Goal: Transaction & Acquisition: Book appointment/travel/reservation

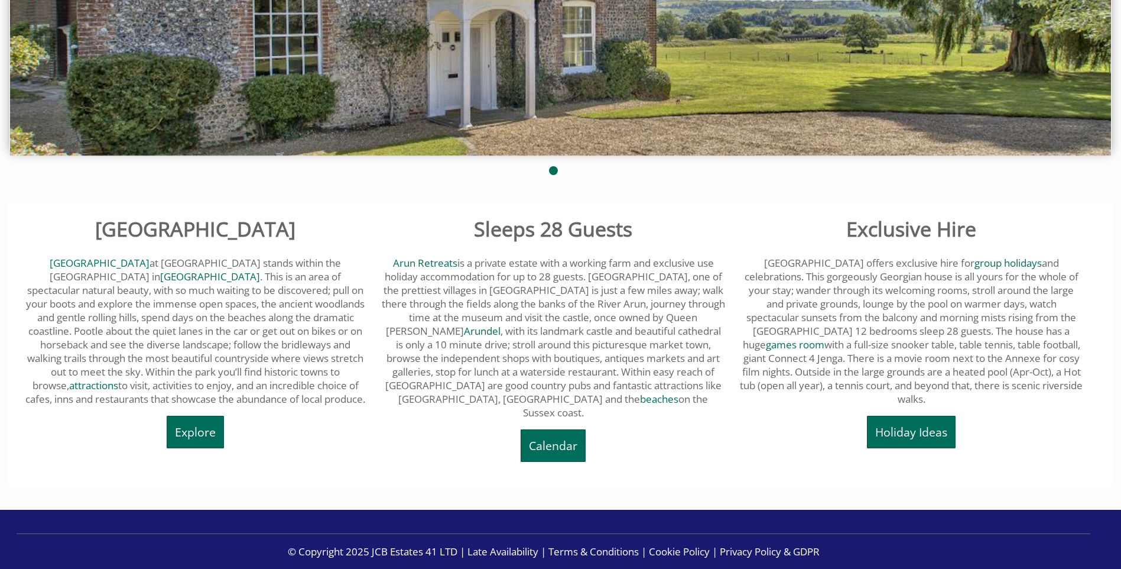
scroll to position [406, 0]
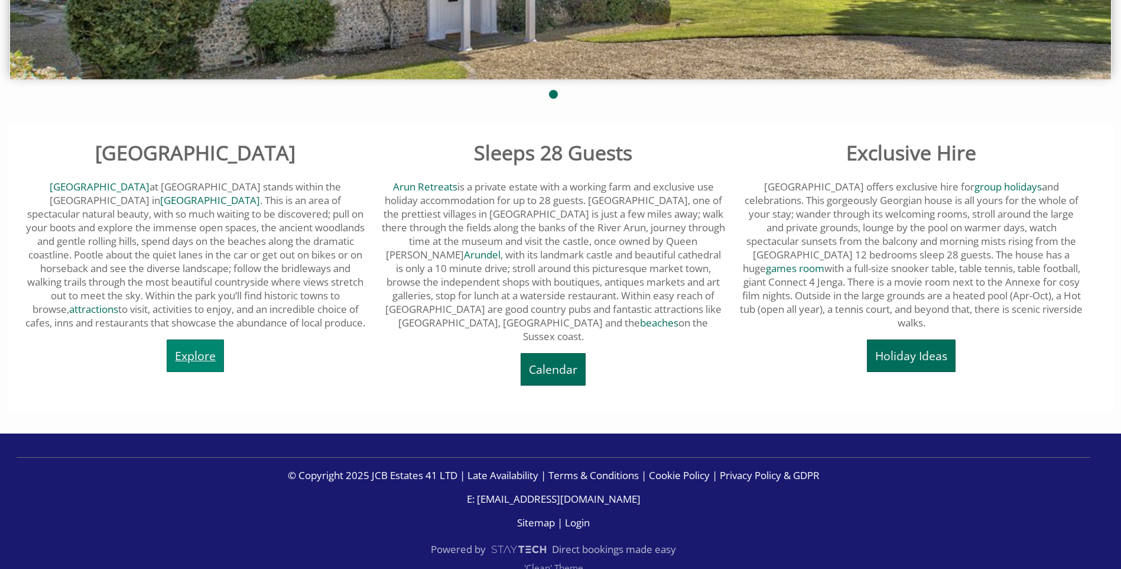
click at [177, 352] on link "Explore" at bounding box center [195, 355] width 57 height 33
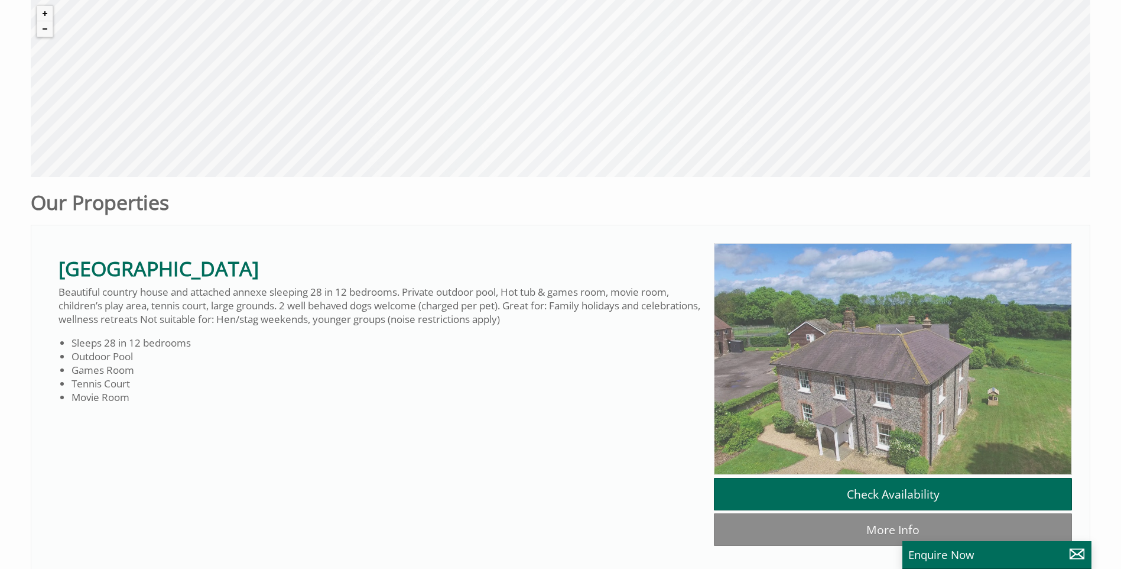
scroll to position [650, 0]
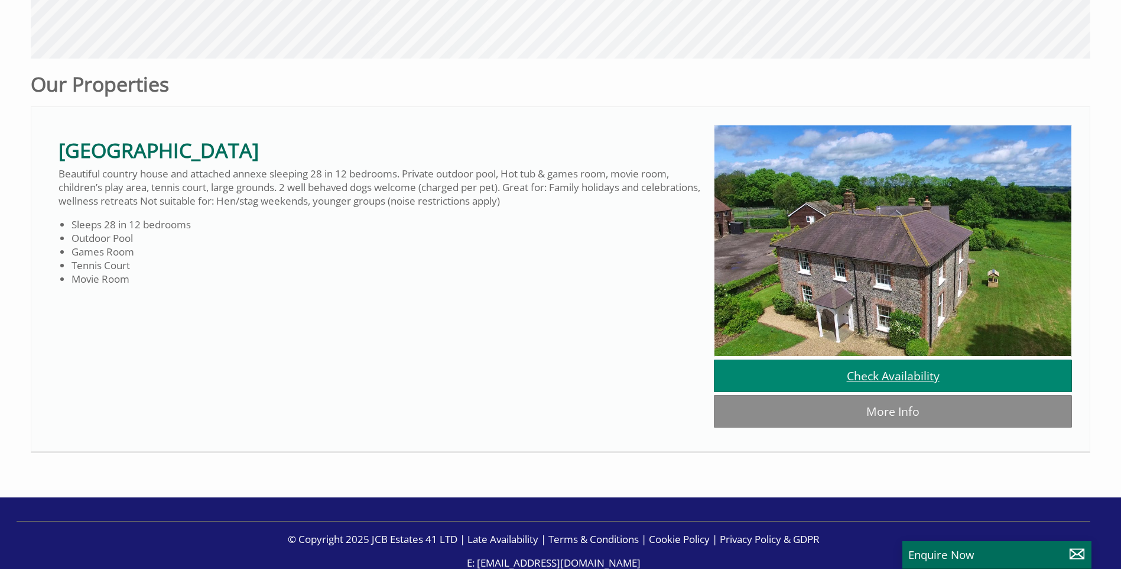
click at [837, 376] on link "Check Availability" at bounding box center [893, 375] width 358 height 33
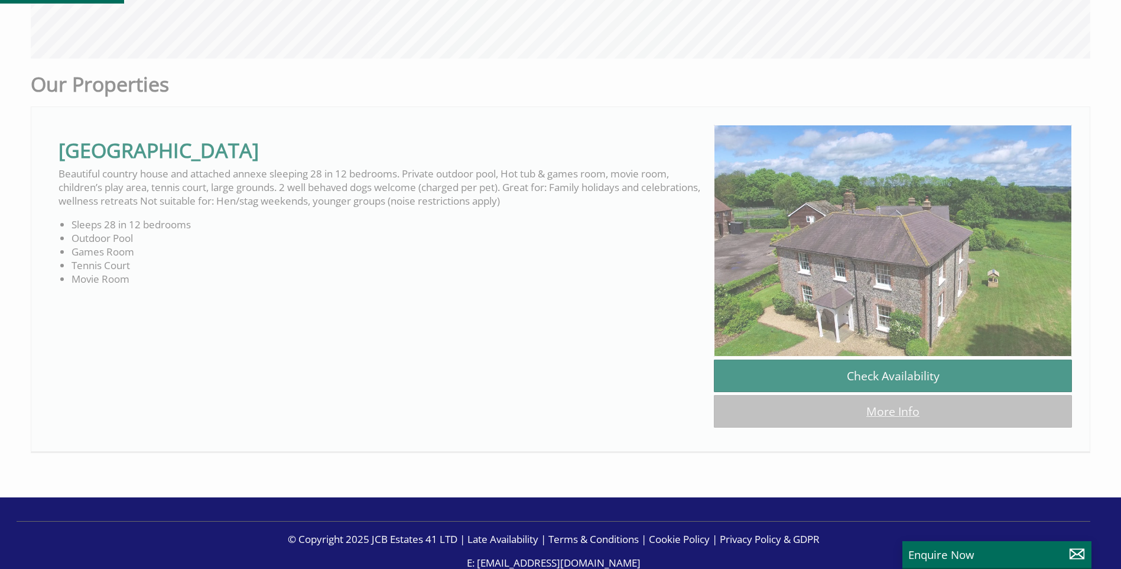
click at [824, 414] on link "More Info" at bounding box center [893, 411] width 358 height 33
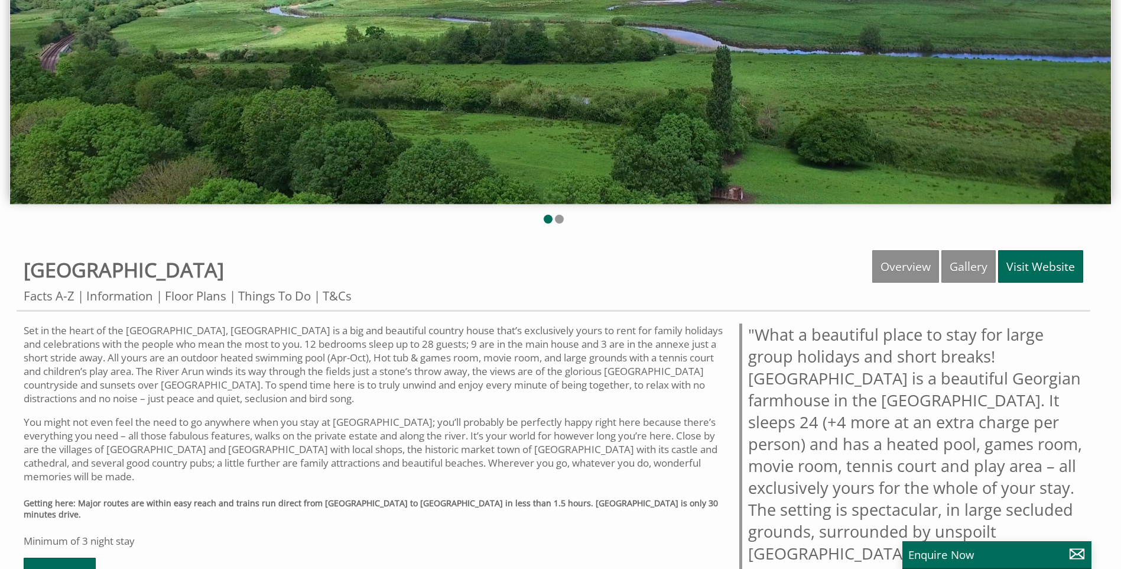
scroll to position [277, 0]
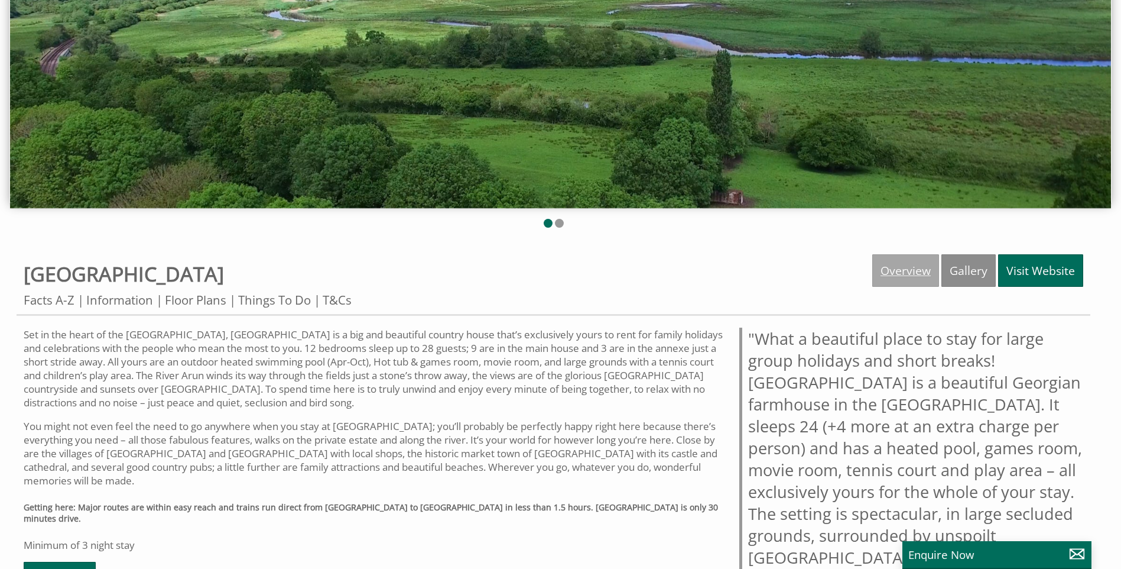
click at [905, 274] on link "Overview" at bounding box center [905, 270] width 67 height 33
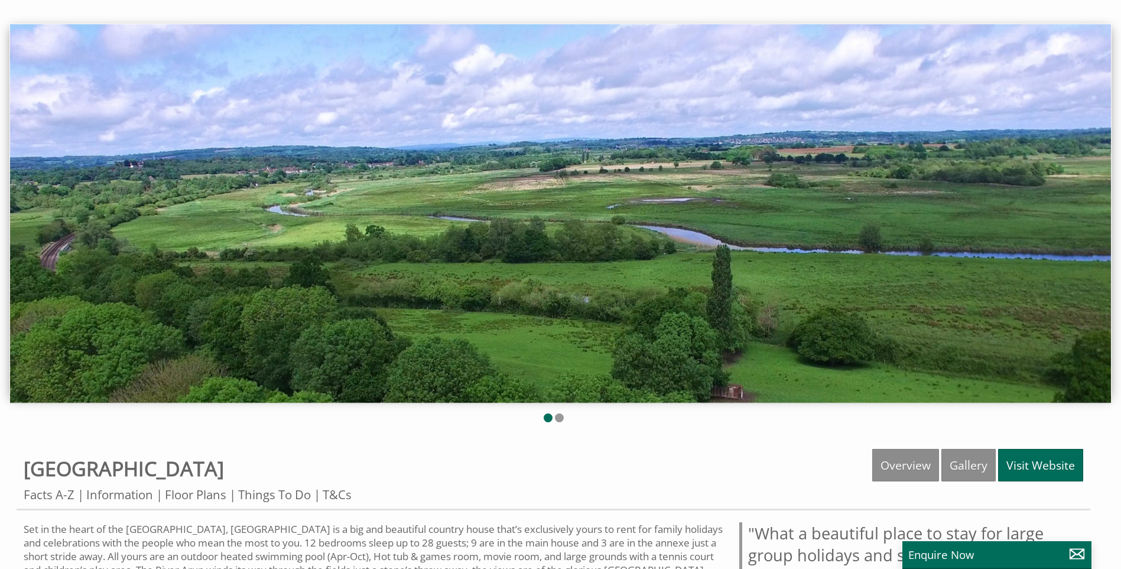
scroll to position [177, 0]
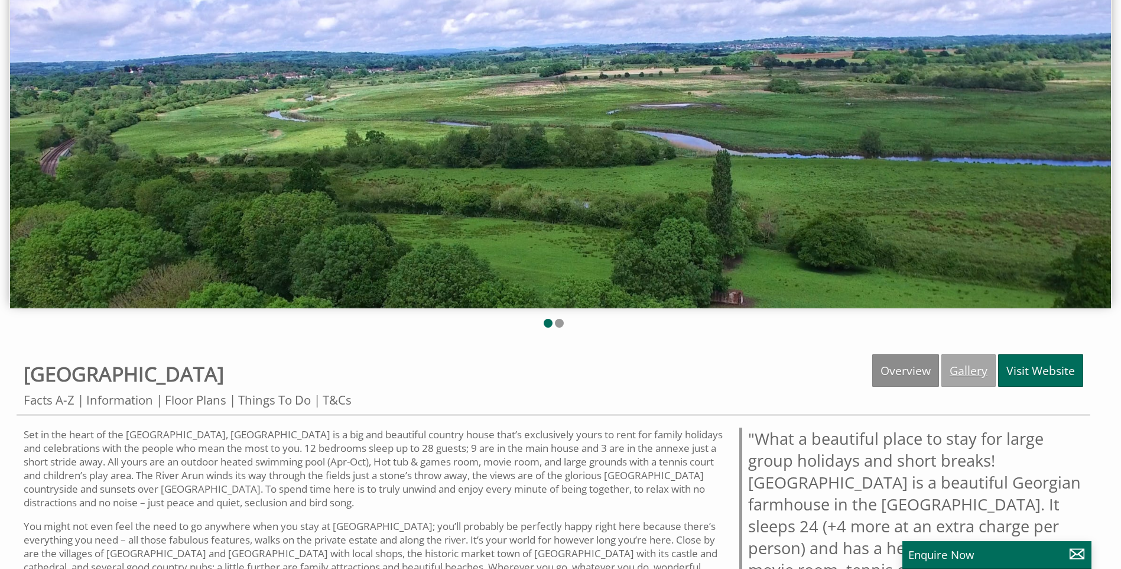
click at [959, 363] on link "Gallery" at bounding box center [968, 370] width 54 height 33
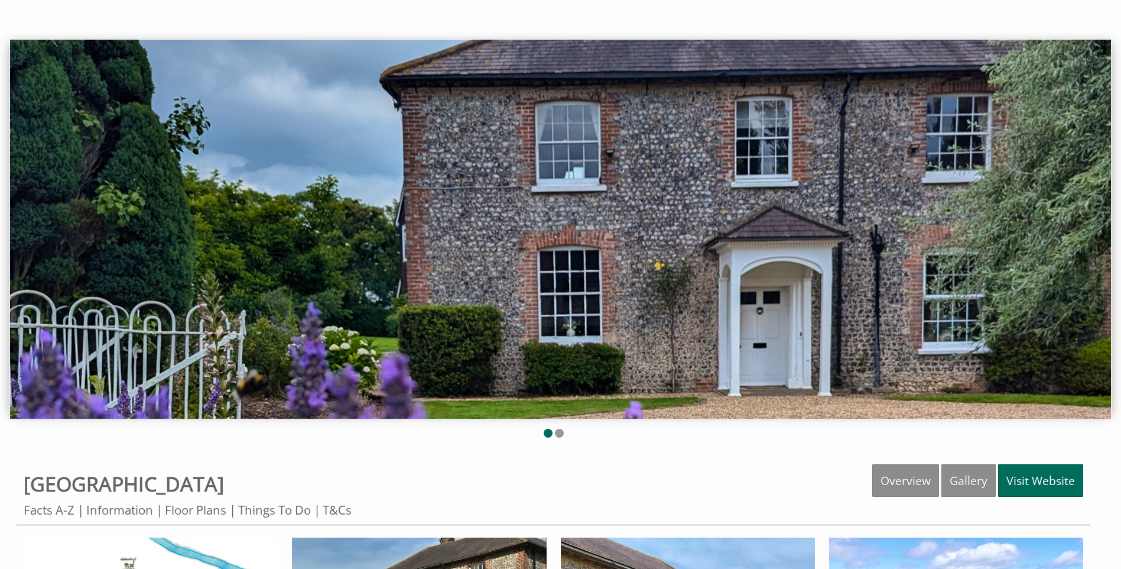
scroll to position [177, 0]
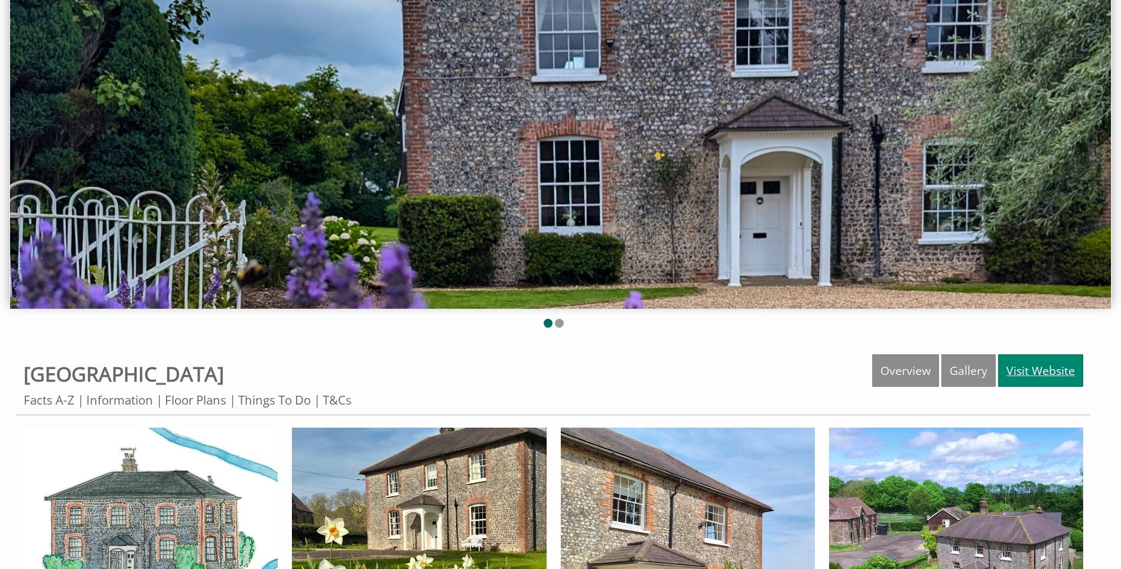
click at [1021, 370] on link "Visit Website" at bounding box center [1040, 370] width 85 height 33
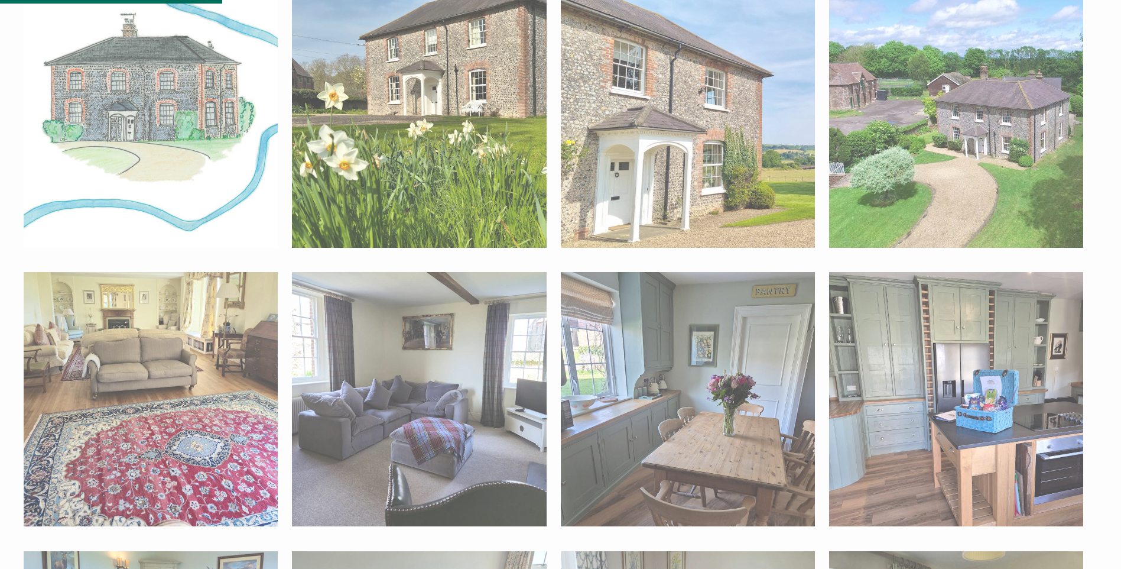
scroll to position [768, 0]
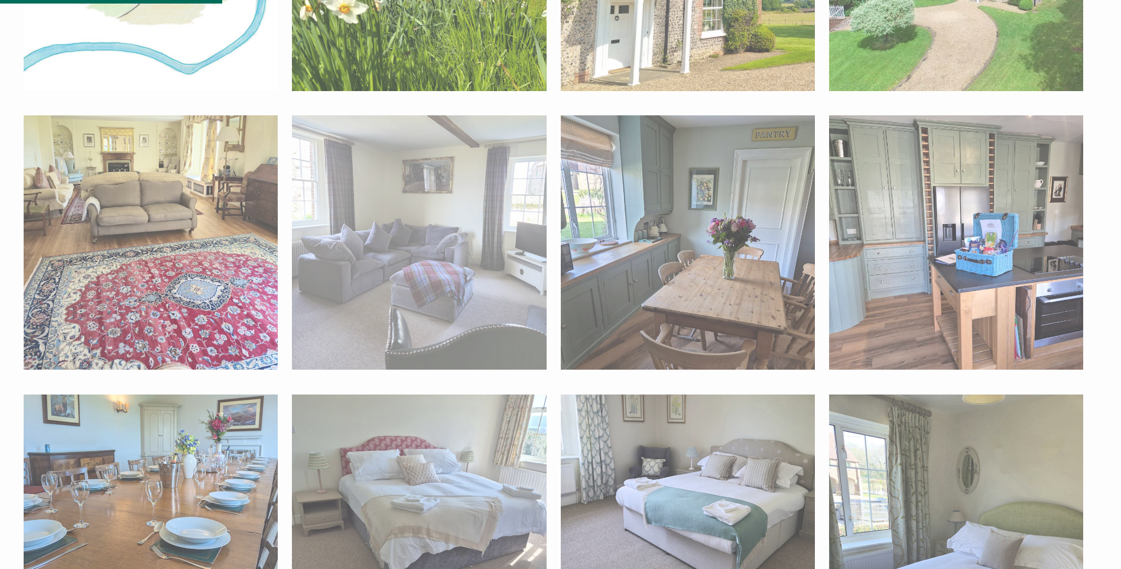
click at [463, 264] on img at bounding box center [419, 242] width 254 height 254
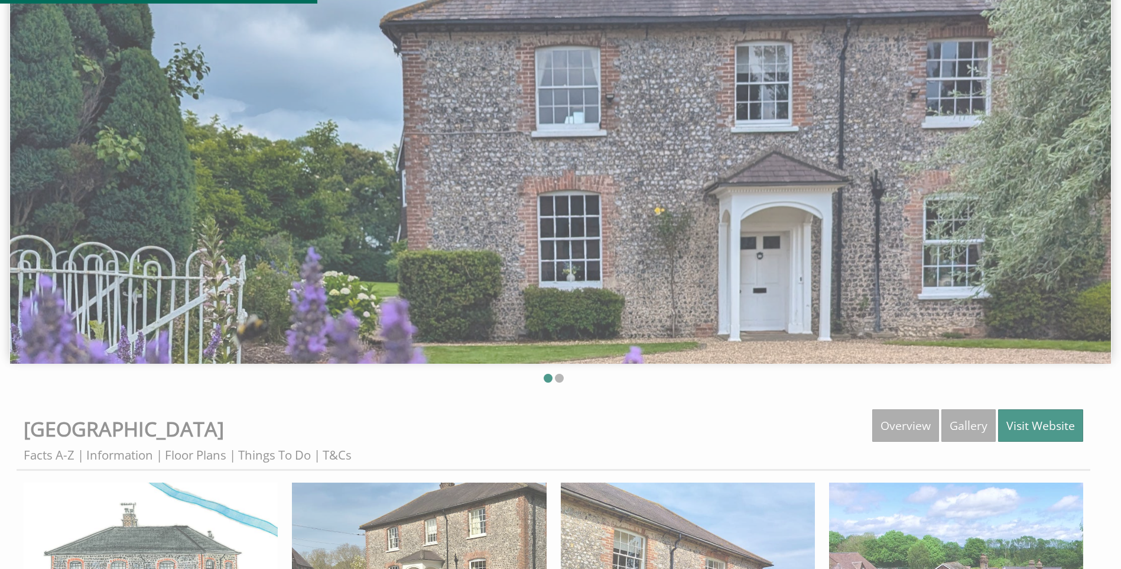
scroll to position [0, 0]
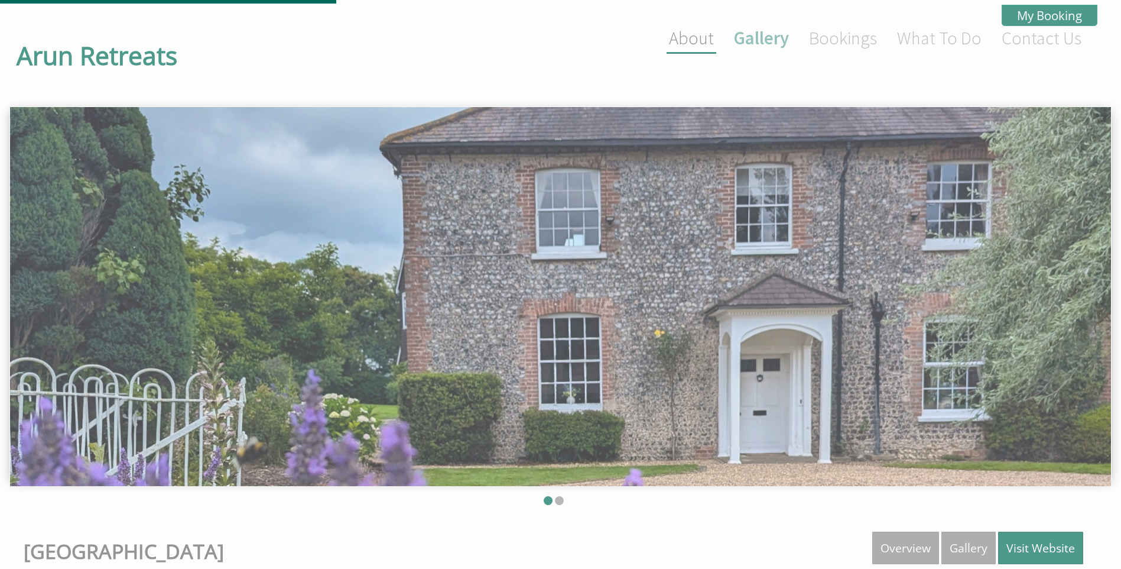
click at [693, 41] on link "About" at bounding box center [691, 38] width 45 height 22
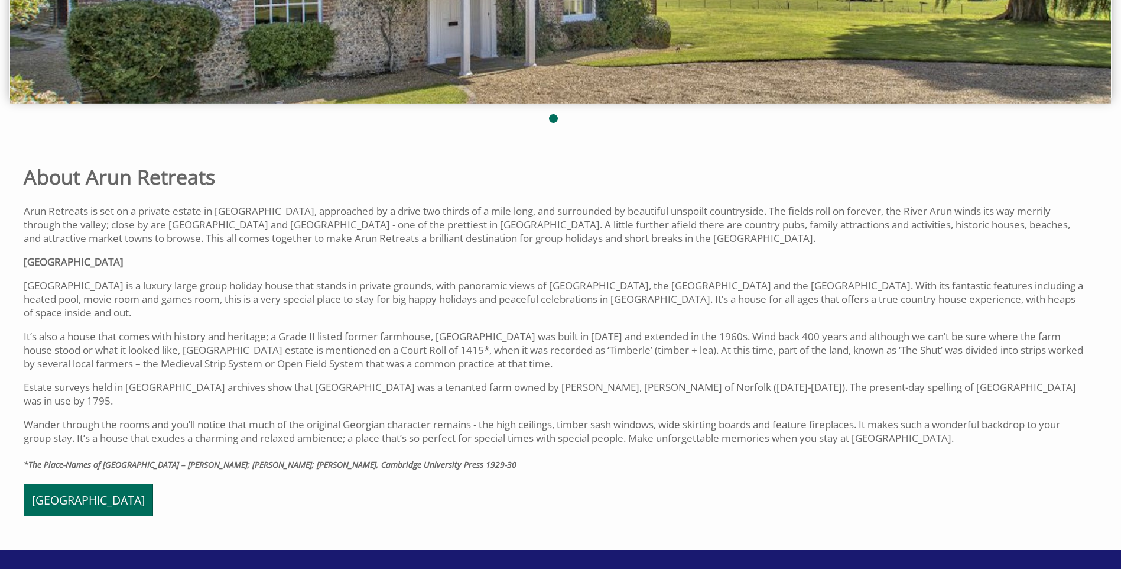
scroll to position [485, 0]
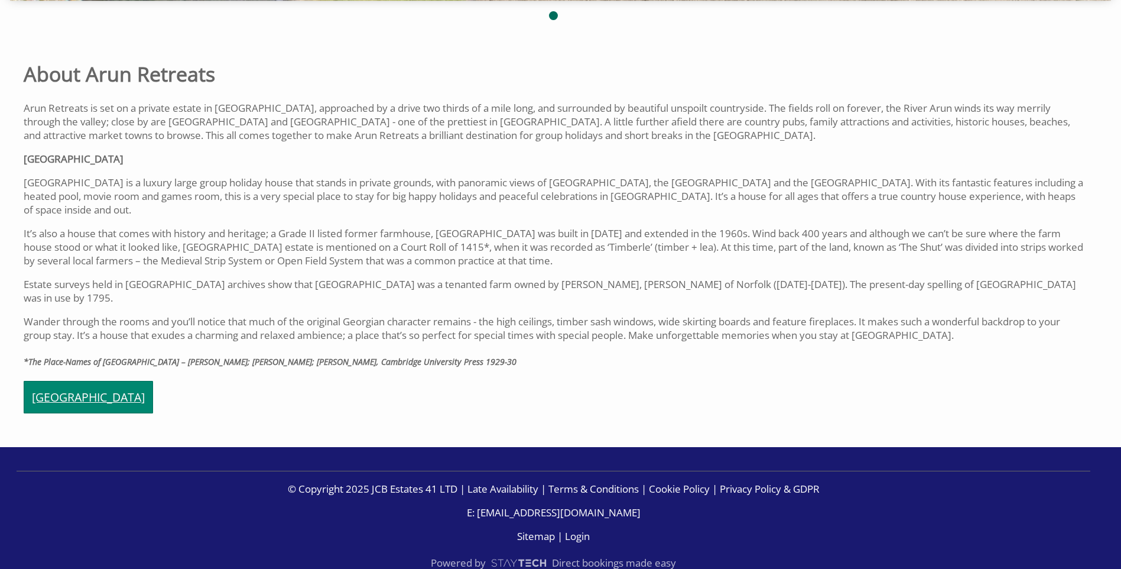
click at [43, 381] on link "[GEOGRAPHIC_DATA]" at bounding box center [88, 397] width 129 height 33
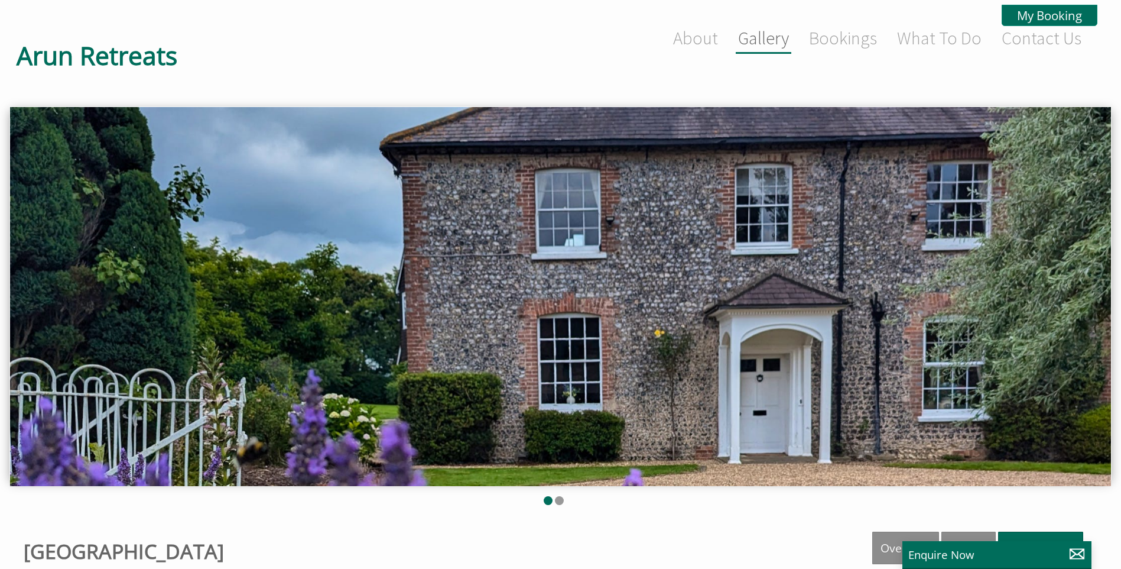
click at [749, 34] on link "Gallery" at bounding box center [763, 38] width 51 height 22
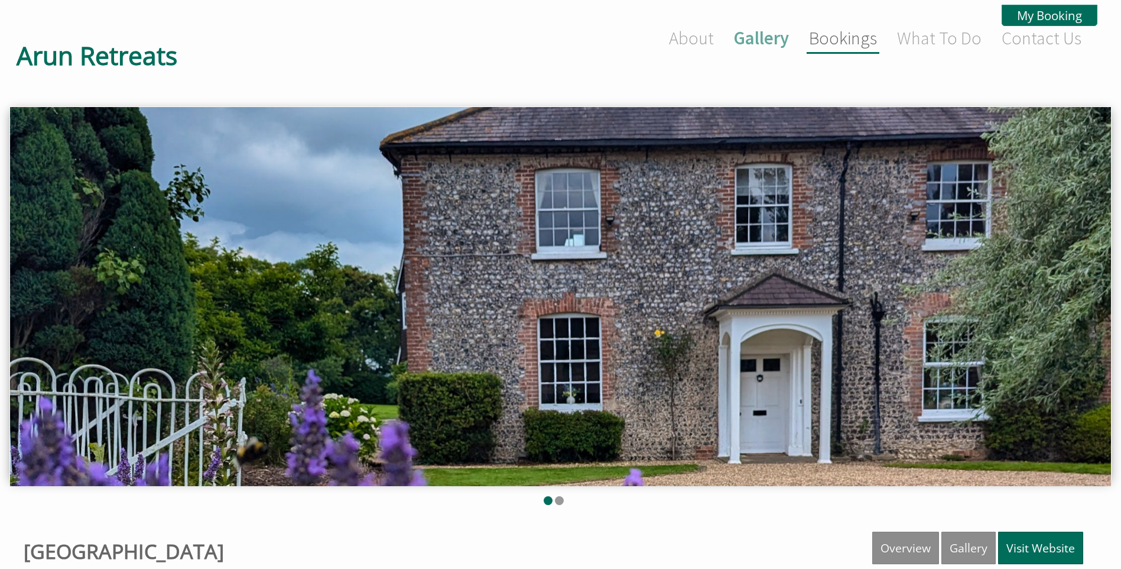
click at [827, 38] on link "Bookings" at bounding box center [843, 38] width 68 height 22
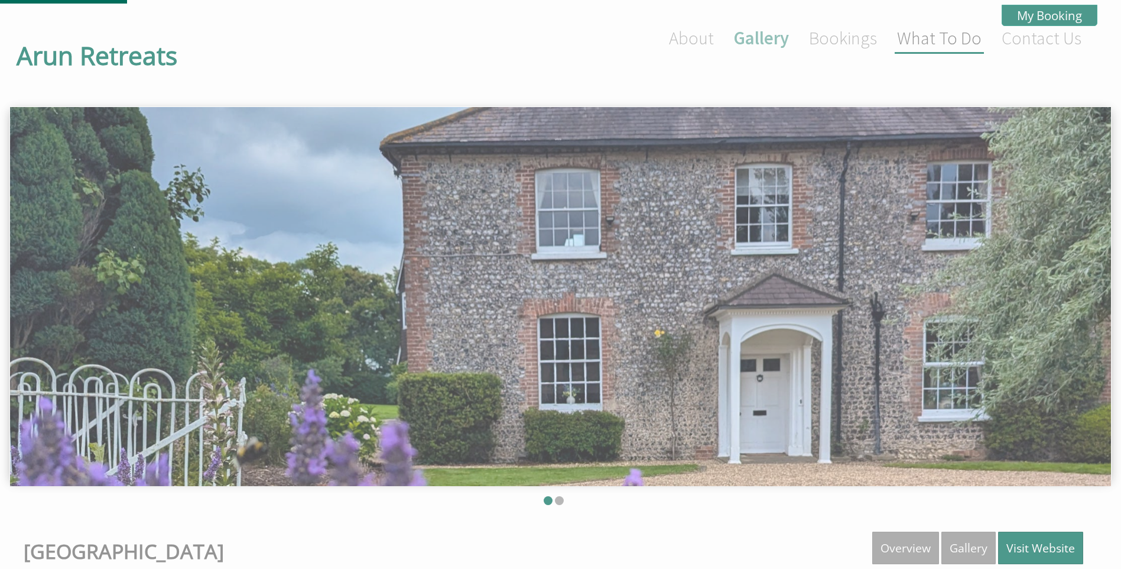
click at [928, 34] on link "What To Do" at bounding box center [939, 38] width 85 height 22
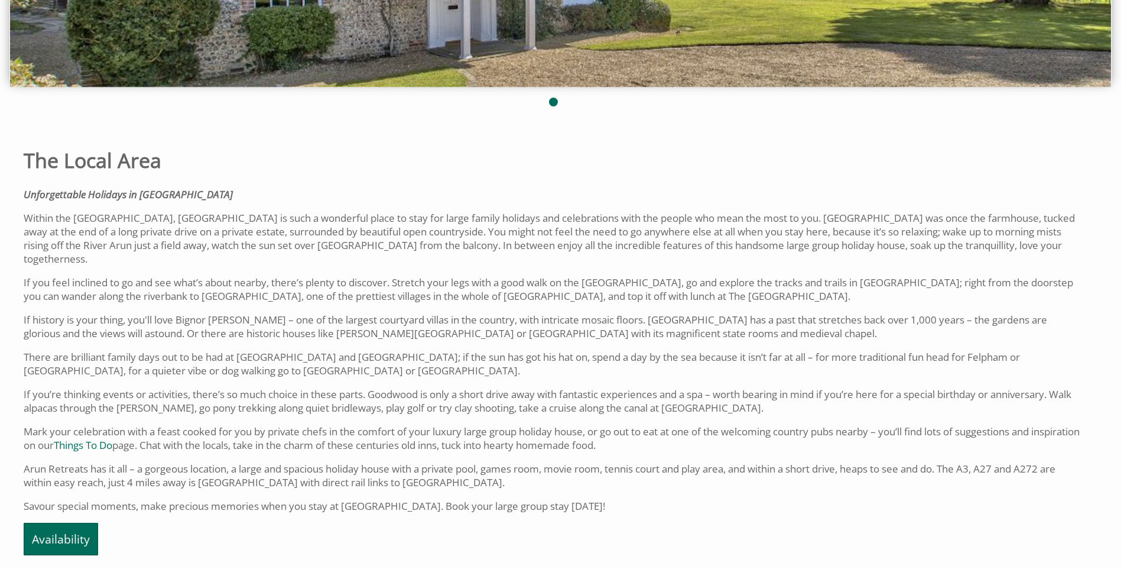
scroll to position [567, 0]
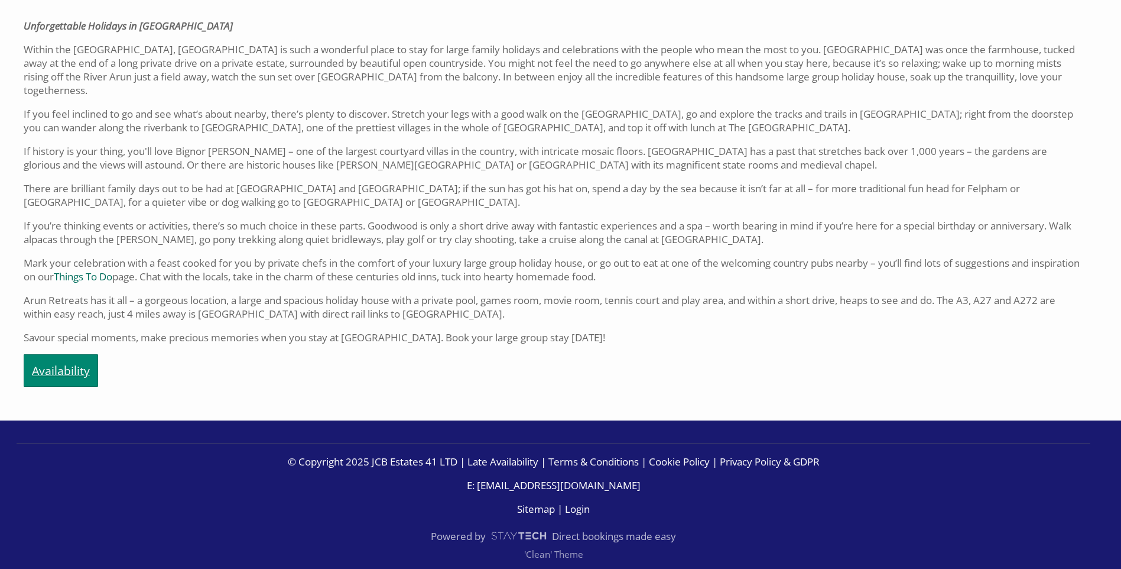
click at [48, 377] on link "Availability" at bounding box center [61, 370] width 74 height 33
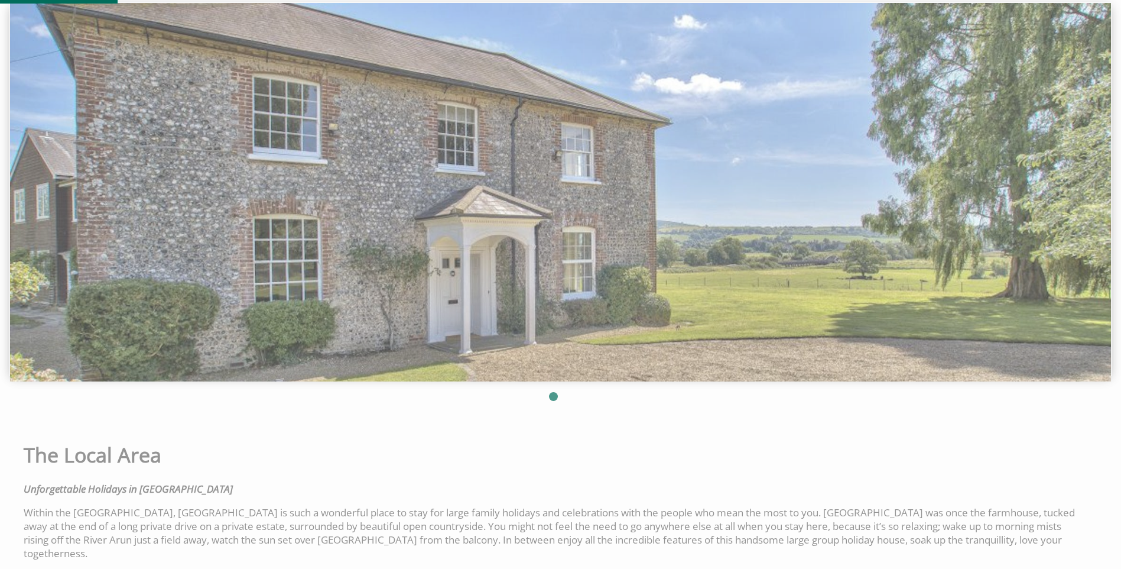
scroll to position [0, 0]
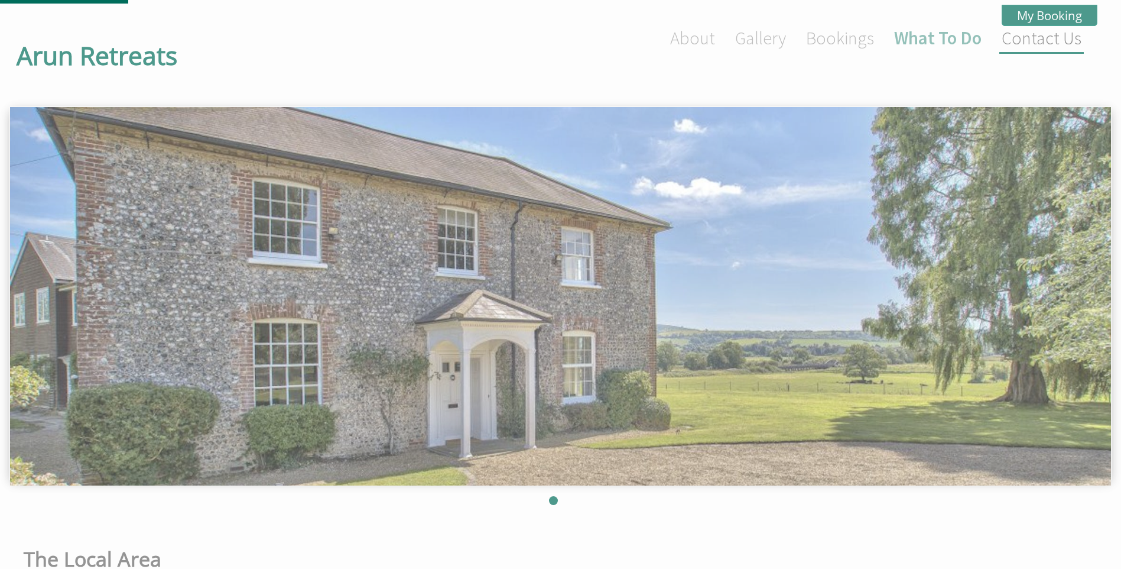
click at [1052, 53] on li "Contact Us" at bounding box center [1041, 39] width 85 height 30
click at [1010, 33] on link "Contact Us" at bounding box center [1042, 38] width 80 height 22
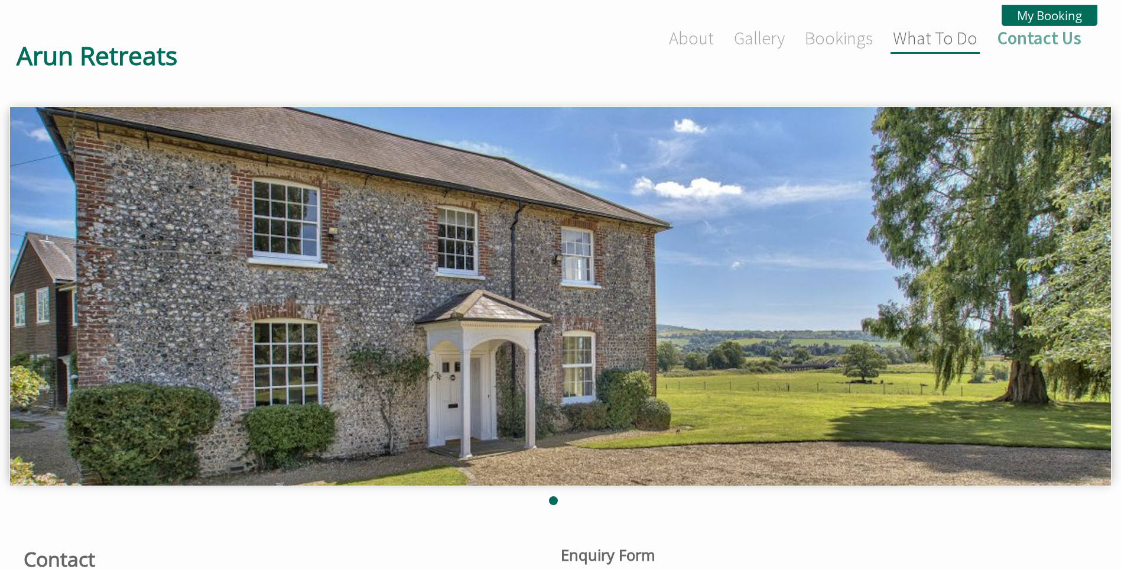
click at [914, 45] on link "What To Do" at bounding box center [935, 38] width 85 height 22
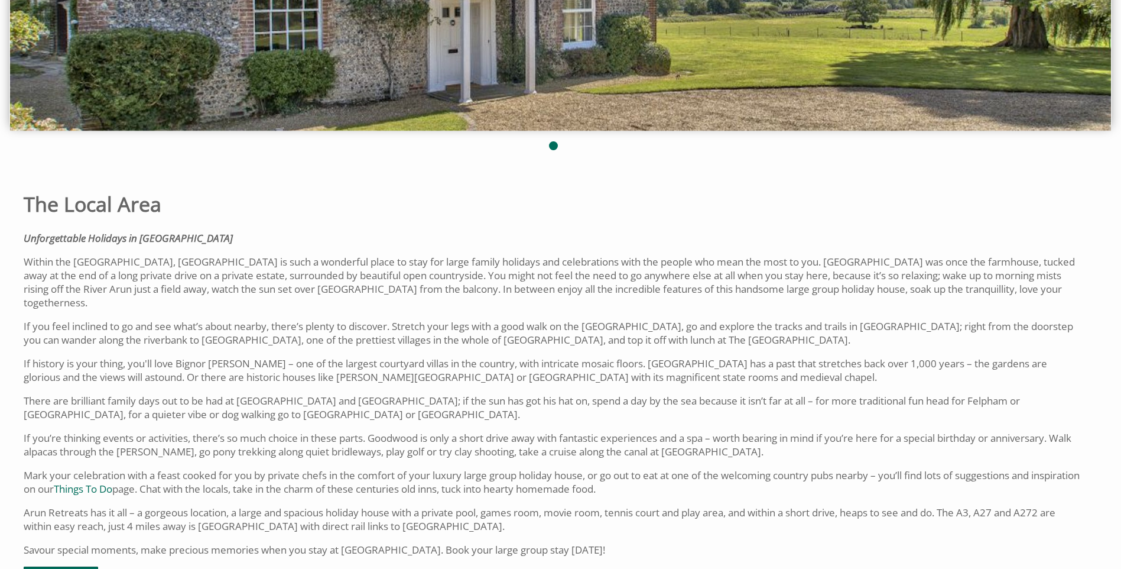
scroll to position [567, 0]
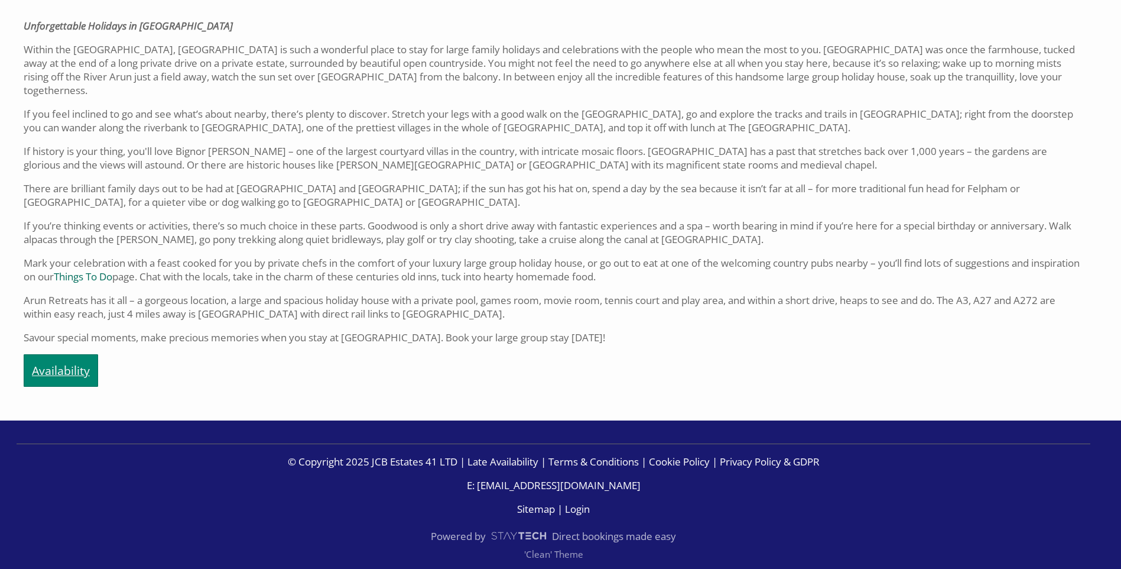
click at [51, 366] on link "Availability" at bounding box center [61, 370] width 74 height 33
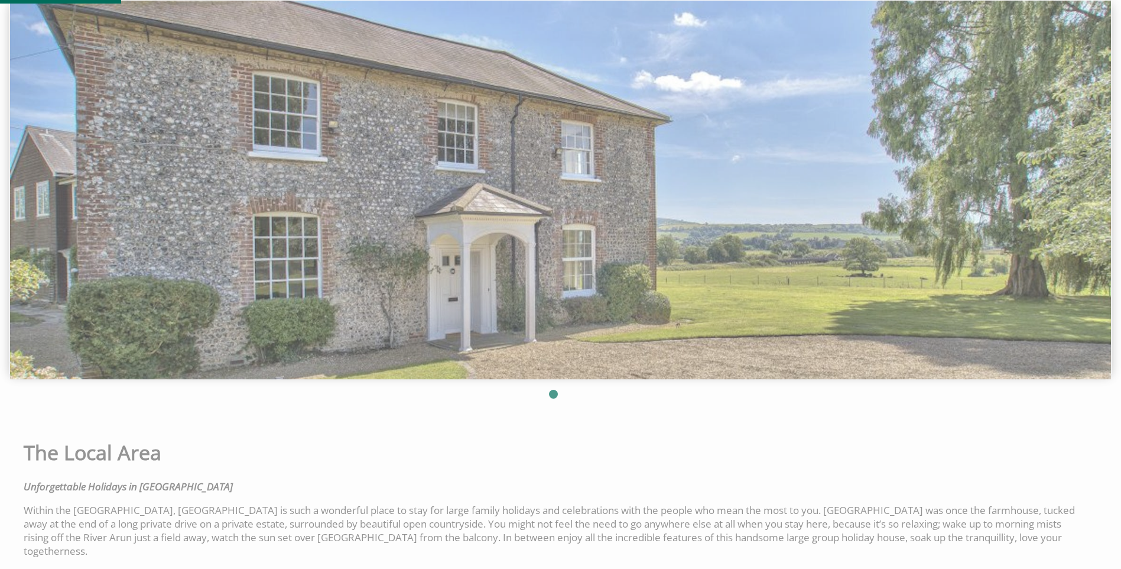
scroll to position [0, 0]
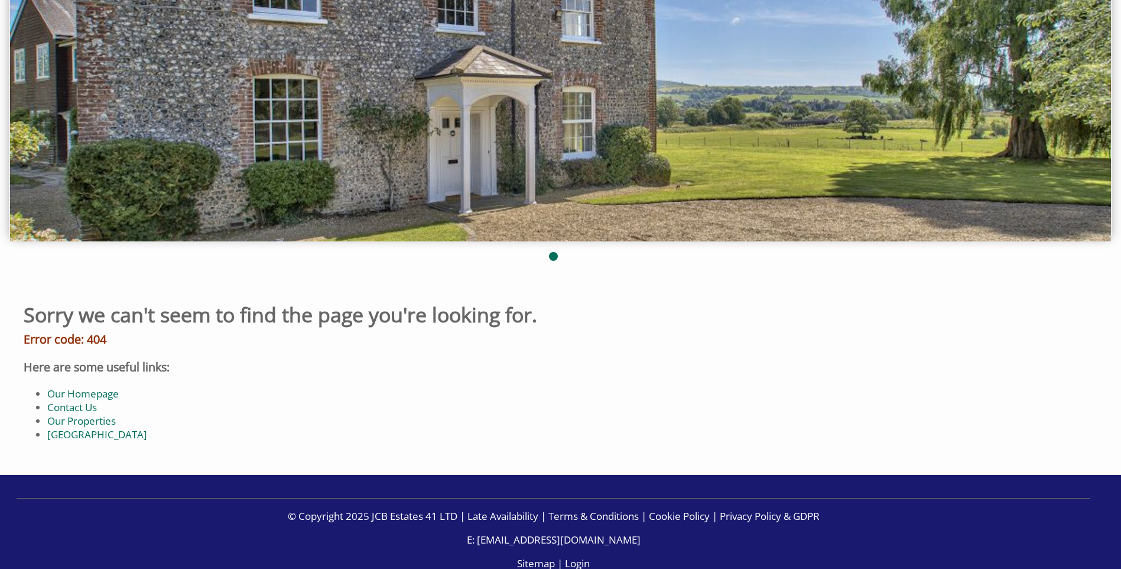
scroll to position [295, 0]
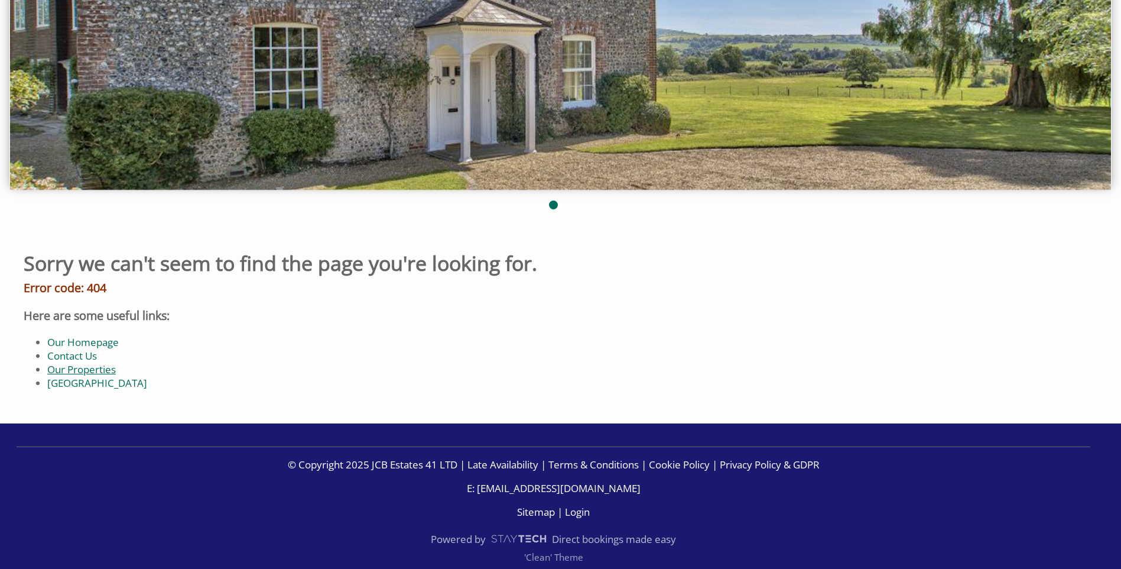
click at [90, 373] on link "Our Properties" at bounding box center [81, 369] width 69 height 14
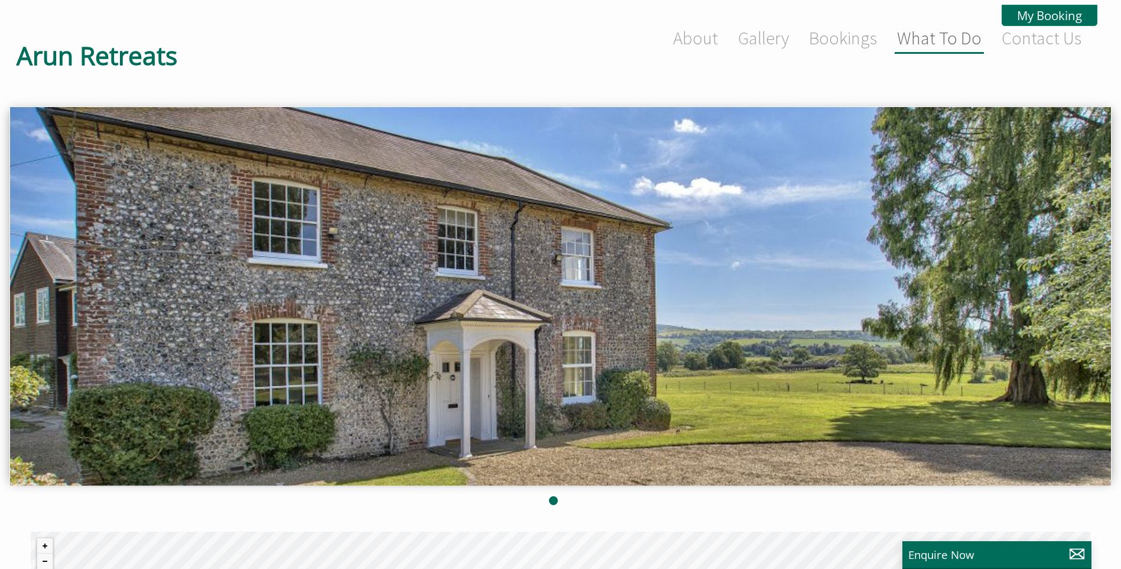
click at [982, 32] on li "What To Do" at bounding box center [939, 39] width 89 height 30
click at [962, 46] on link "What To Do" at bounding box center [939, 38] width 85 height 22
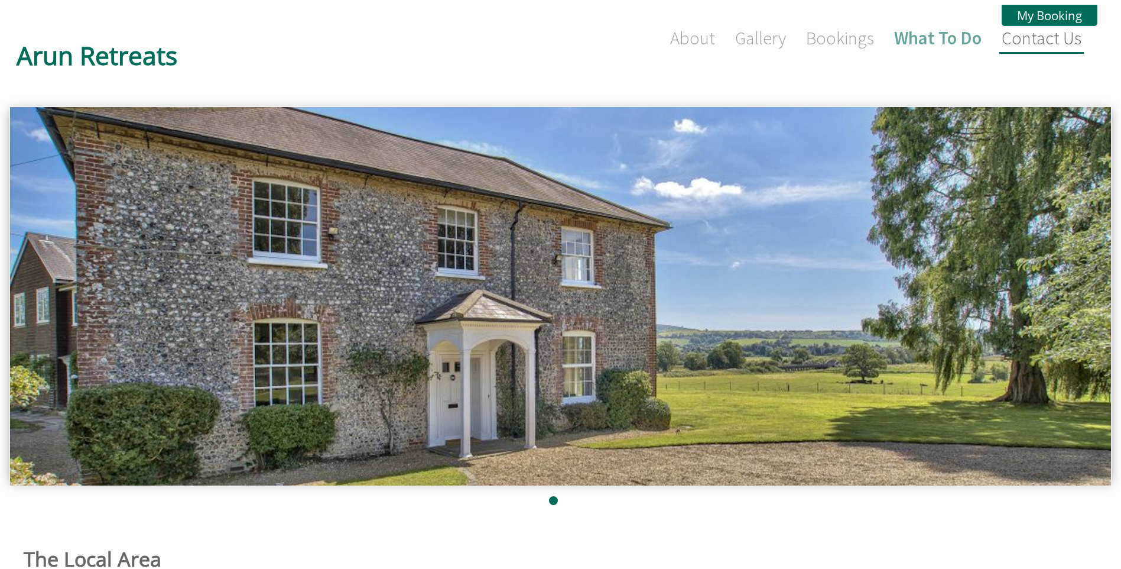
click at [1064, 41] on link "Contact Us" at bounding box center [1042, 38] width 80 height 22
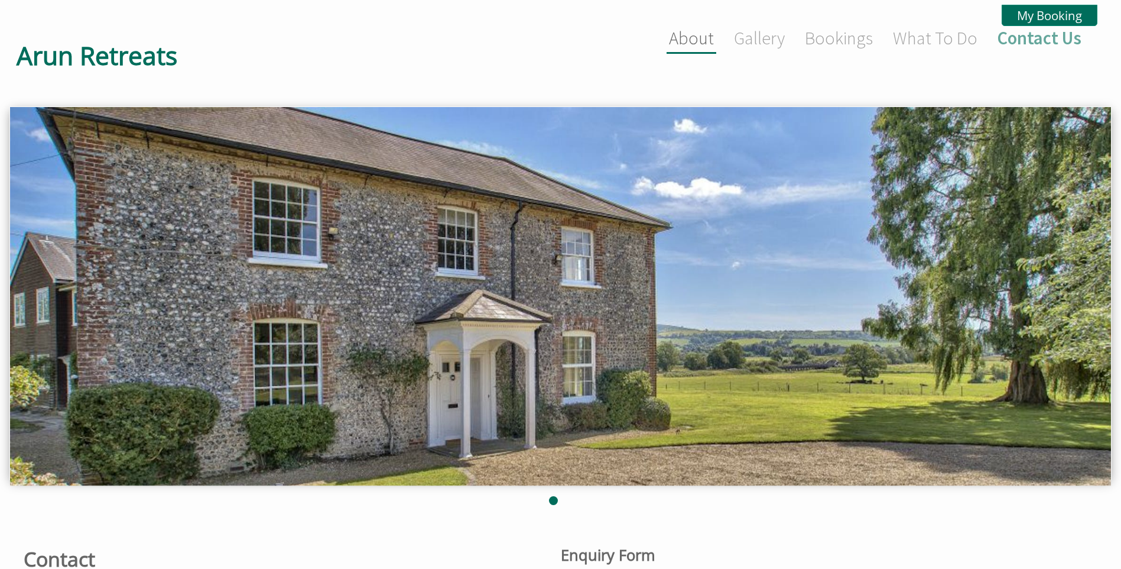
click at [690, 38] on link "About" at bounding box center [691, 38] width 45 height 22
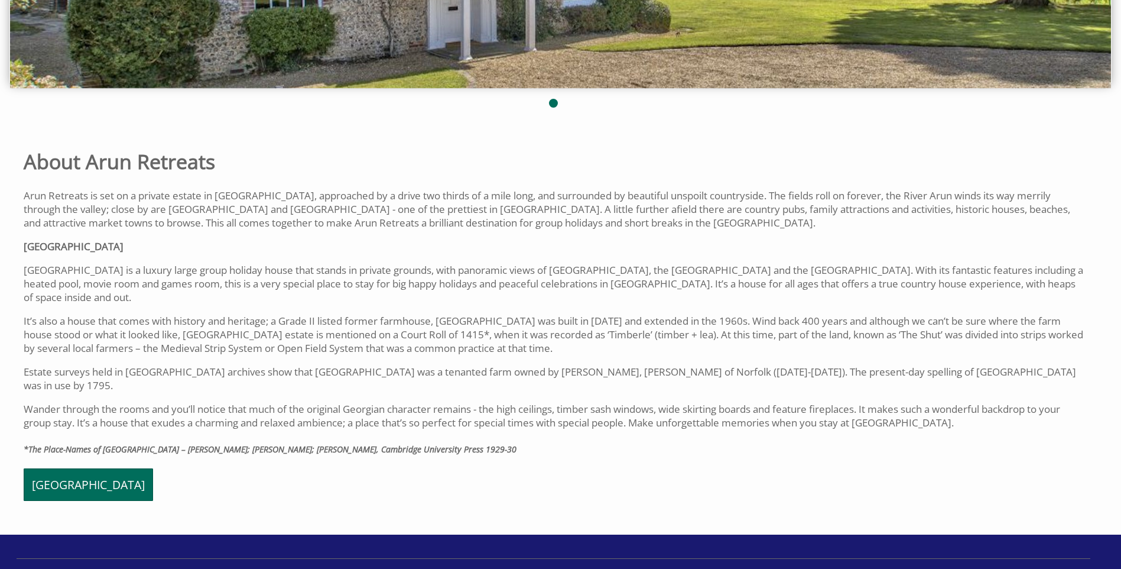
scroll to position [485, 0]
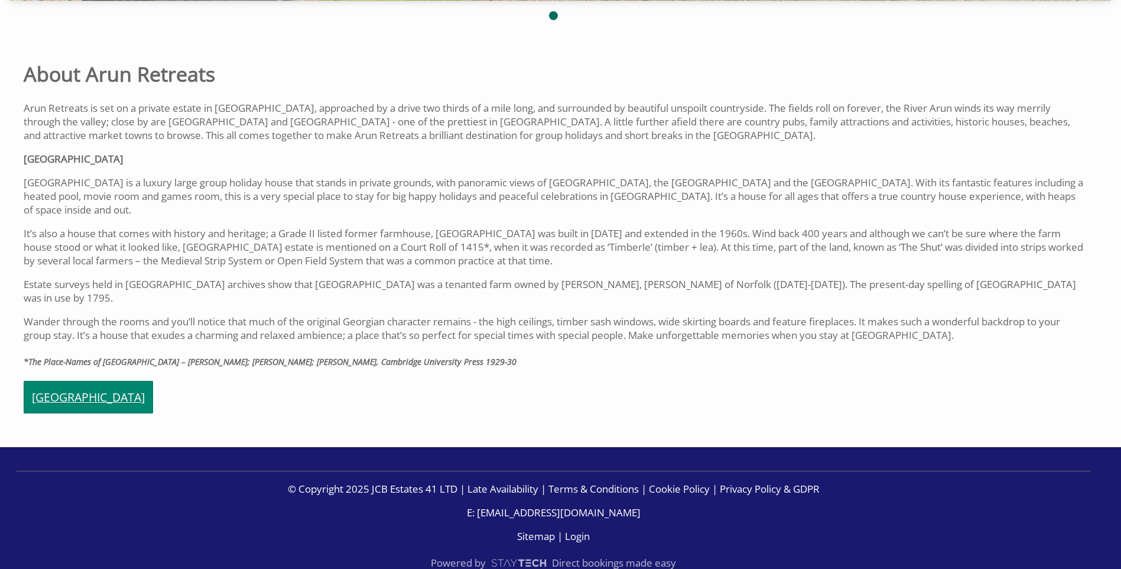
click at [27, 385] on link "[GEOGRAPHIC_DATA]" at bounding box center [88, 397] width 129 height 33
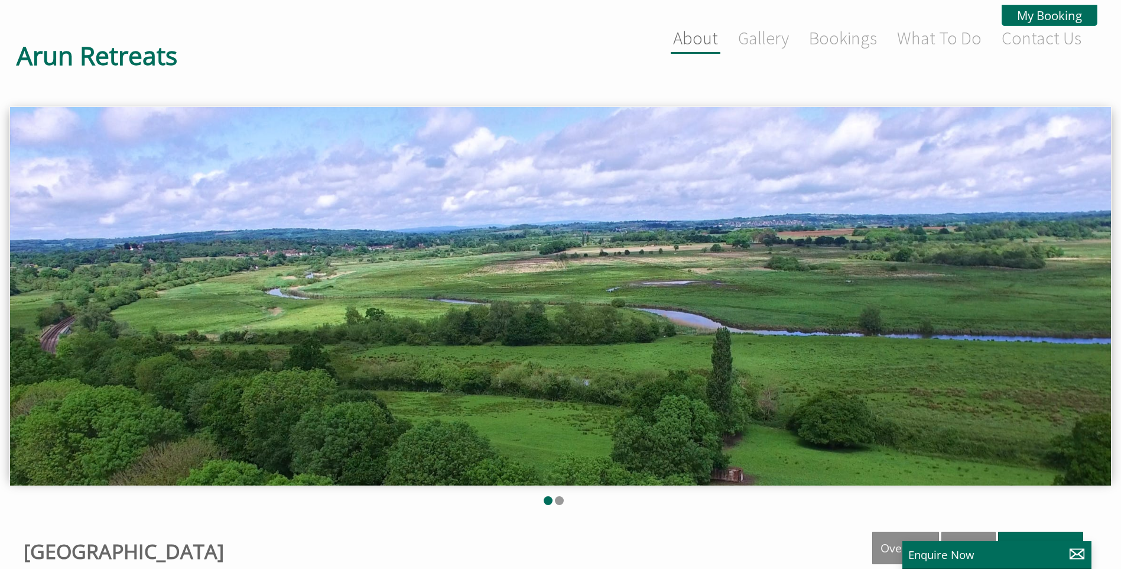
click at [676, 31] on link "About" at bounding box center [695, 38] width 45 height 22
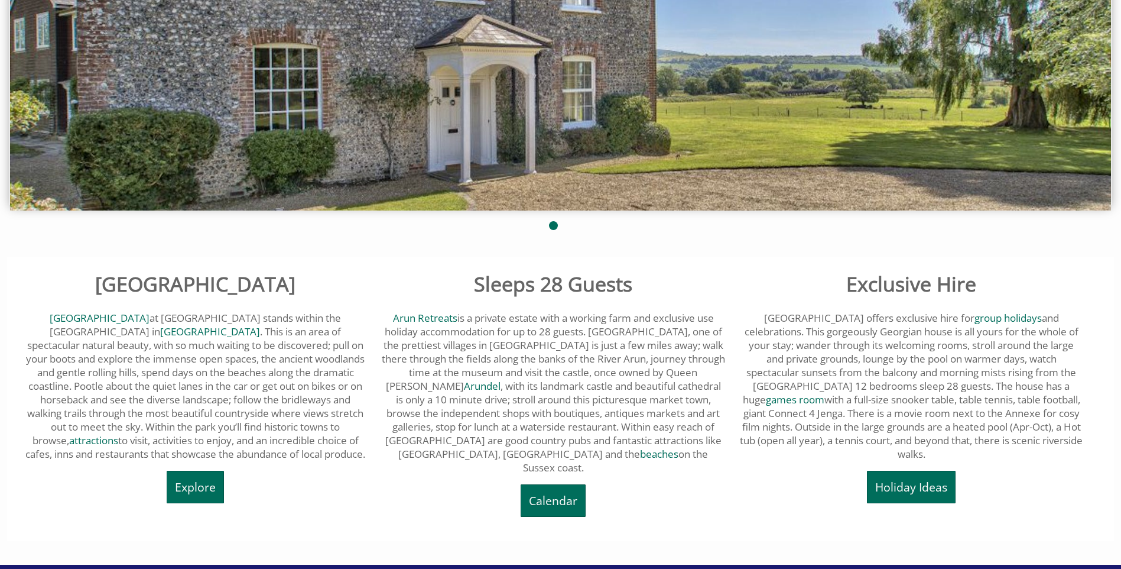
scroll to position [295, 0]
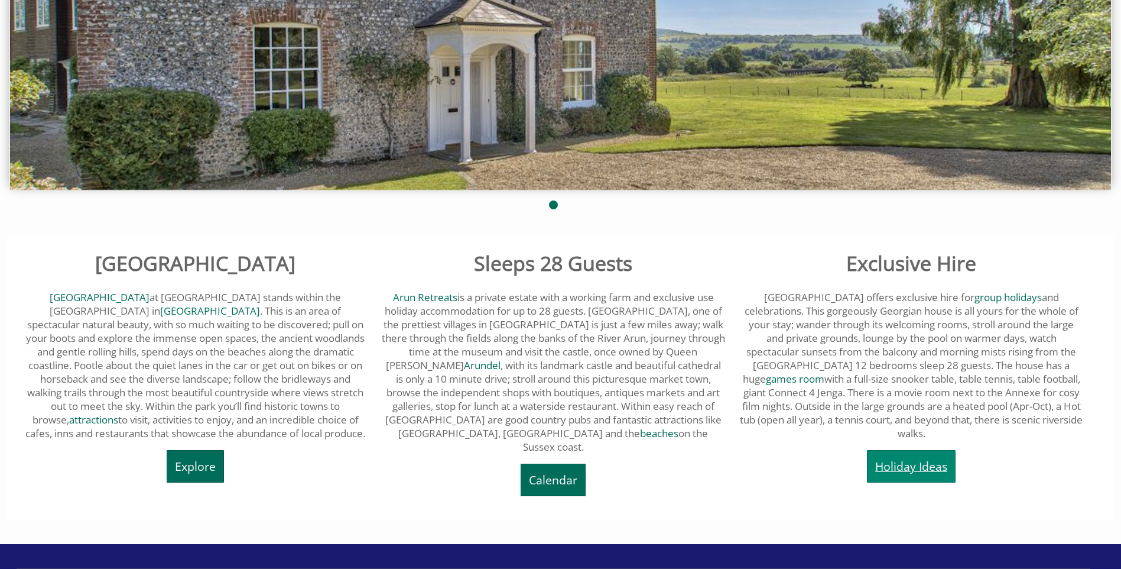
click at [911, 467] on link "Holiday Ideas" at bounding box center [911, 466] width 89 height 33
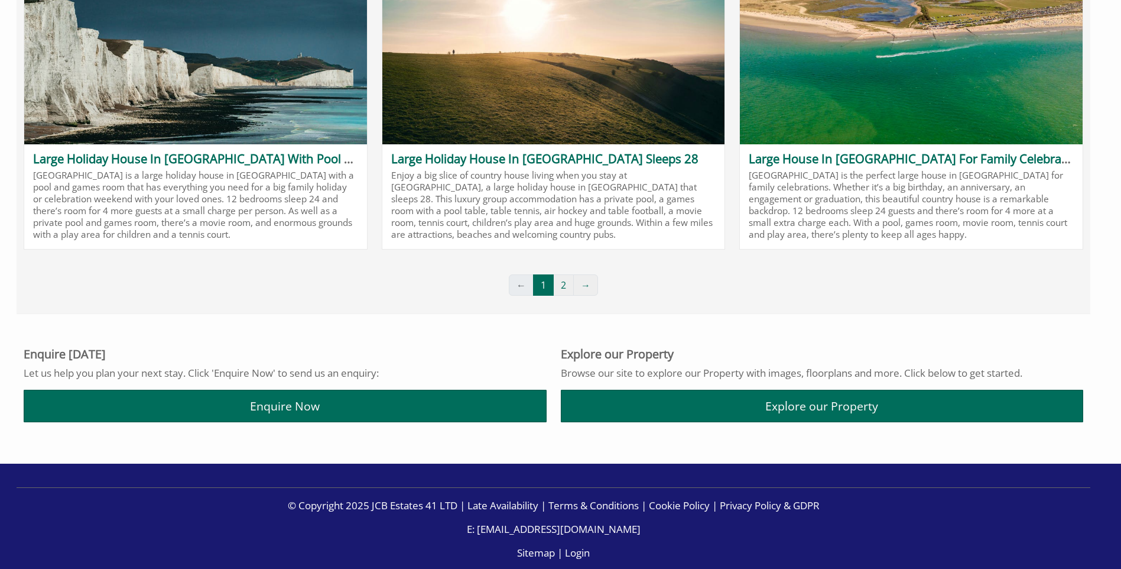
scroll to position [1064, 0]
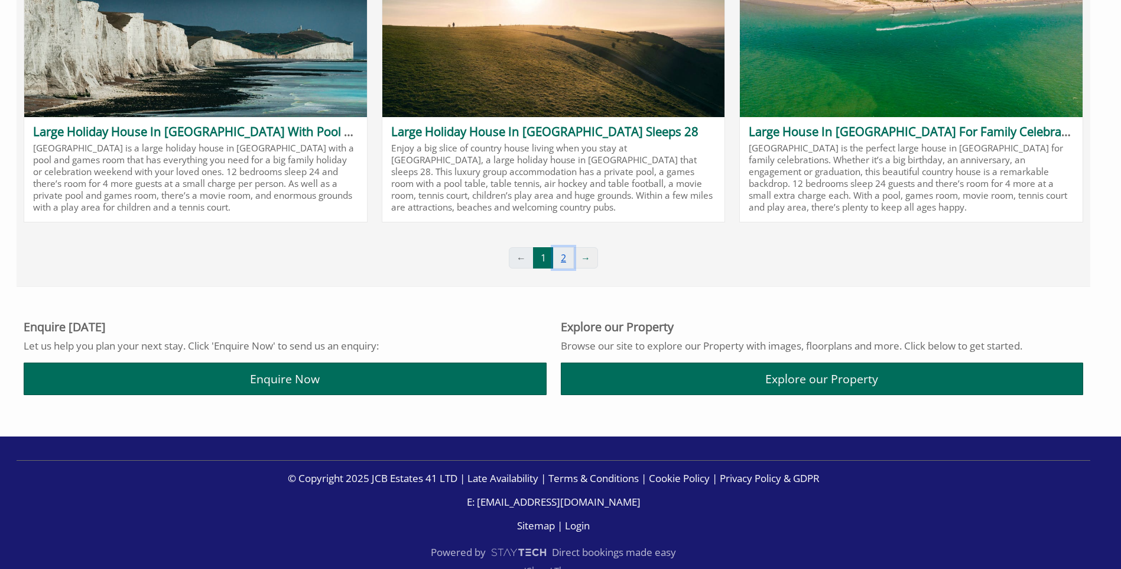
click at [558, 255] on link "2" at bounding box center [563, 257] width 21 height 21
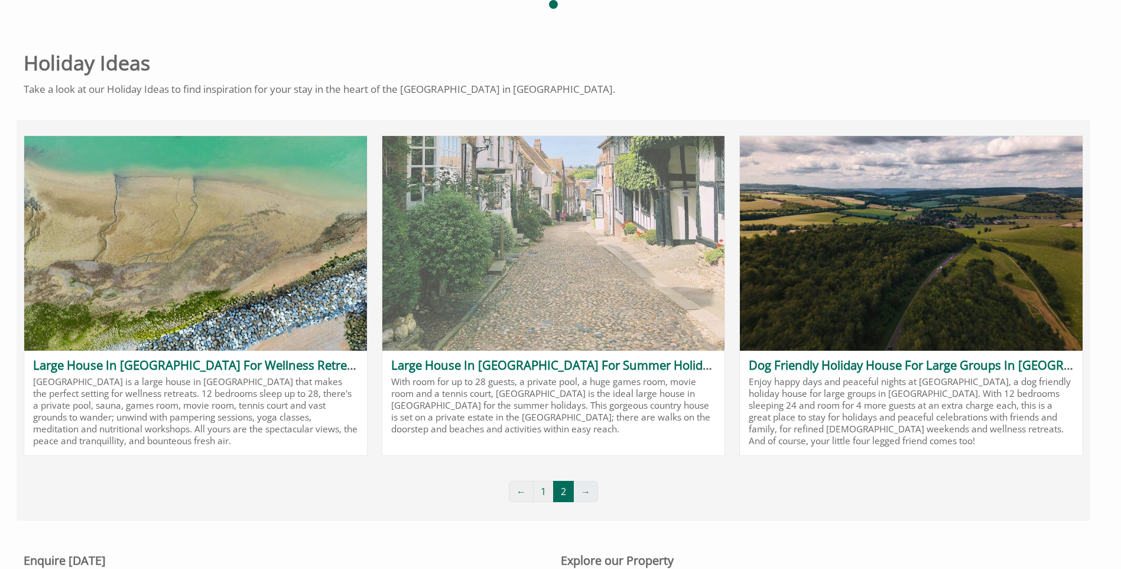
scroll to position [709, 0]
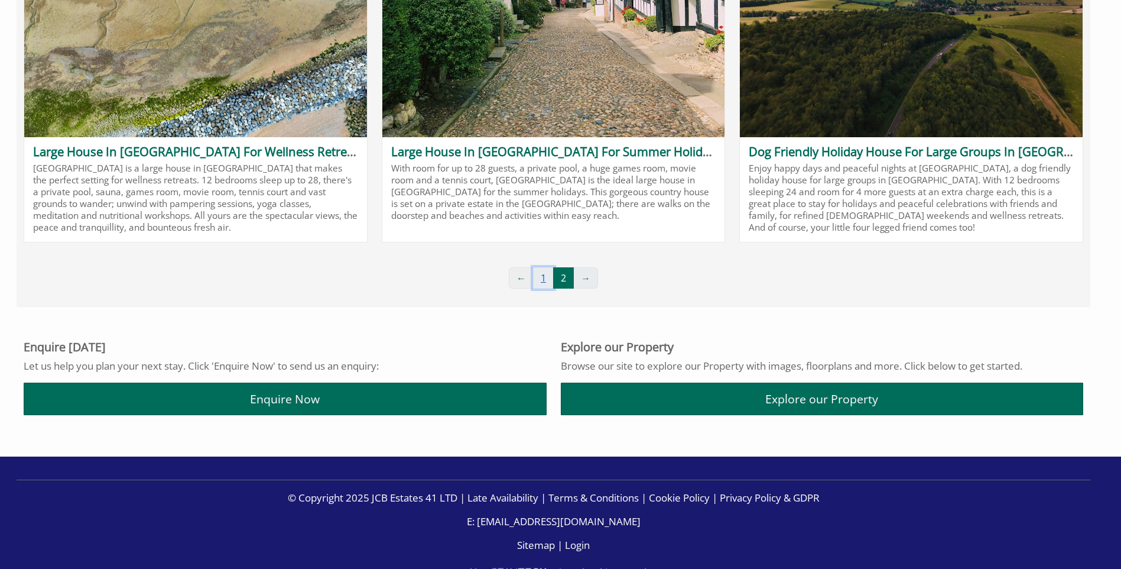
click at [544, 281] on link "1" at bounding box center [543, 277] width 21 height 21
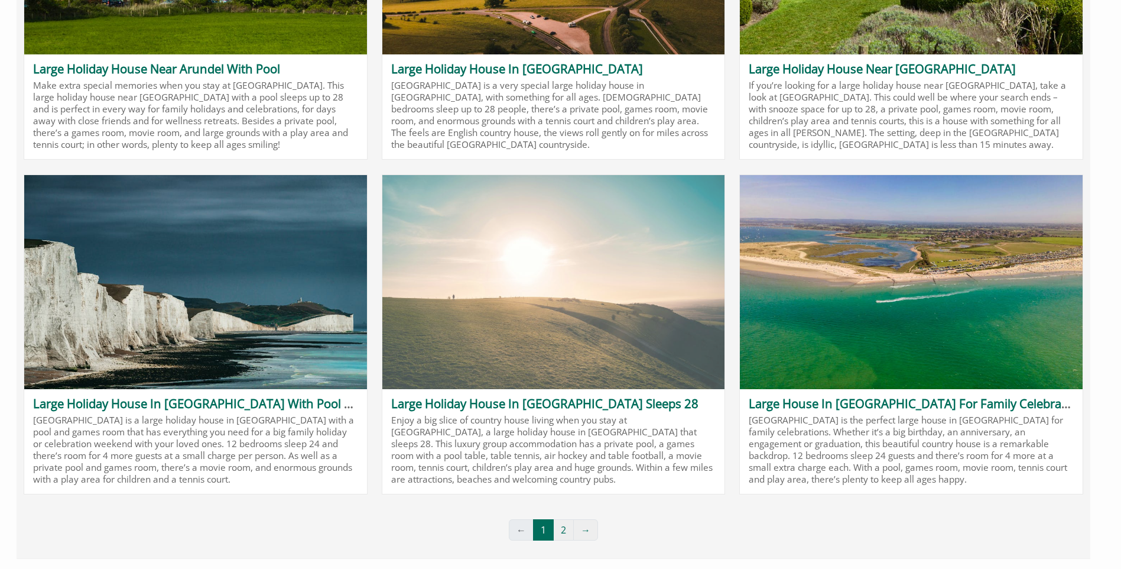
scroll to position [946, 0]
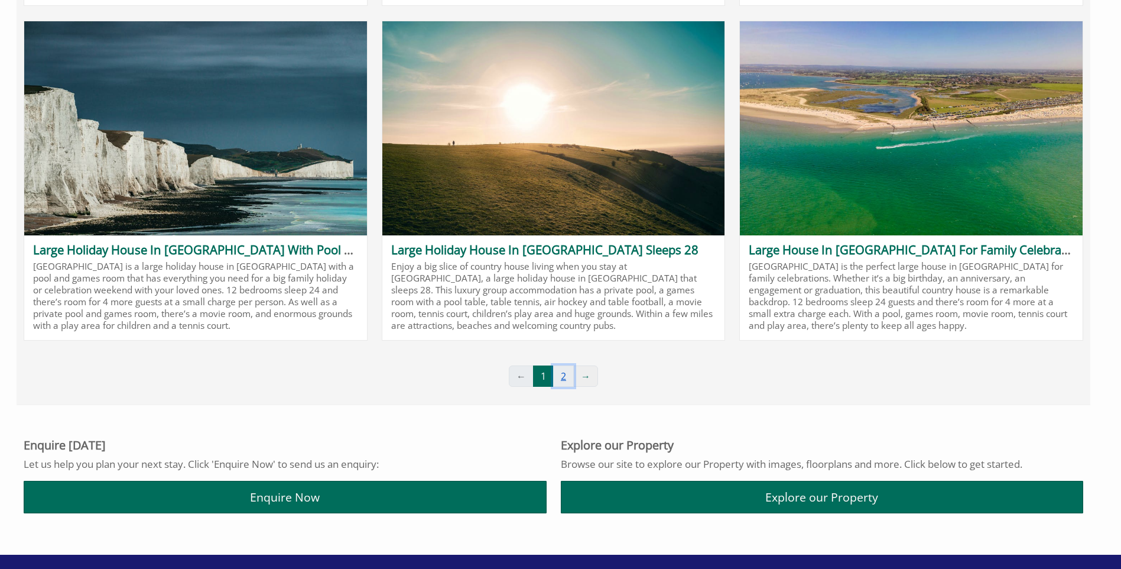
click at [559, 382] on link "2" at bounding box center [563, 375] width 21 height 21
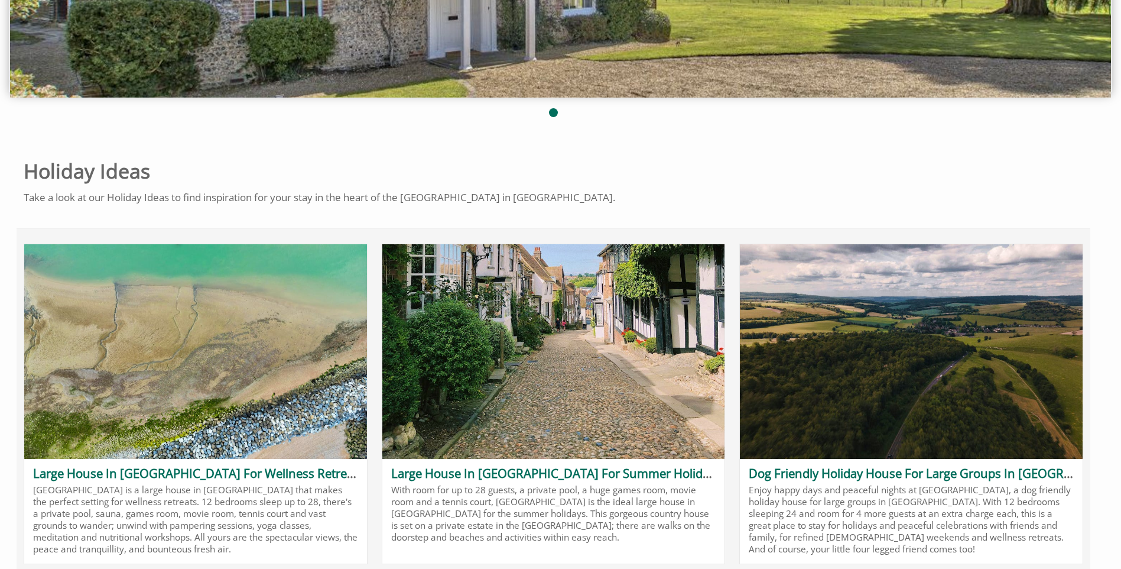
scroll to position [473, 0]
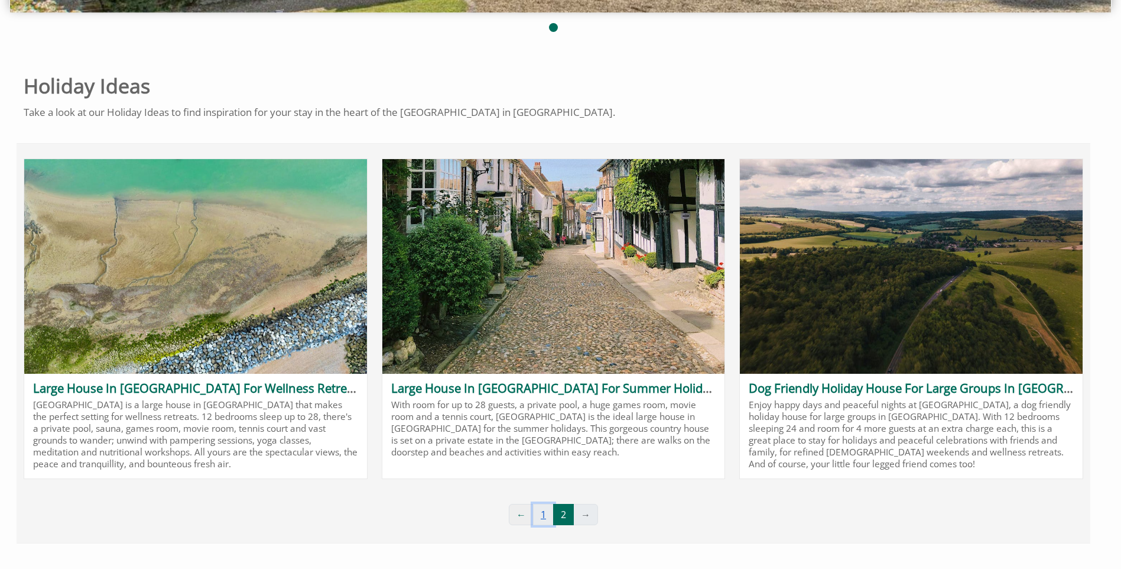
click at [546, 512] on link "1" at bounding box center [543, 514] width 21 height 21
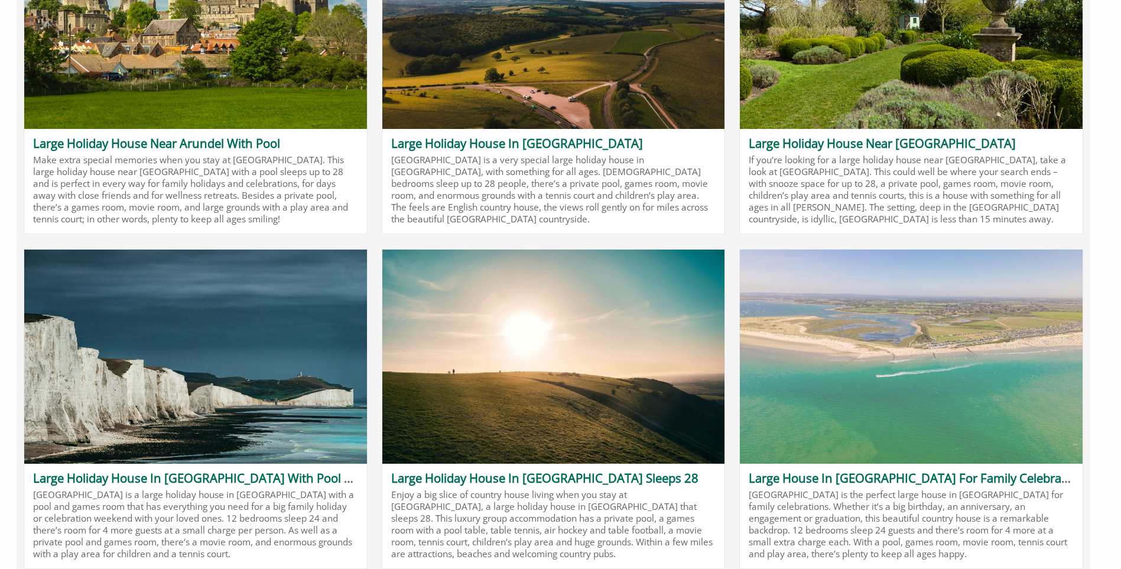
scroll to position [827, 0]
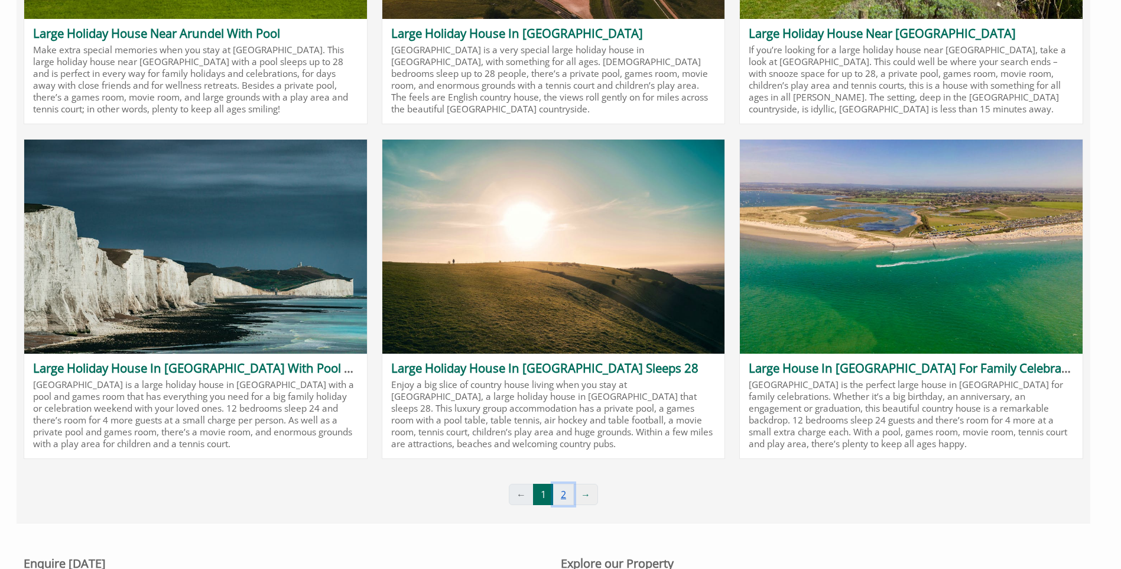
click at [558, 498] on link "2" at bounding box center [563, 493] width 21 height 21
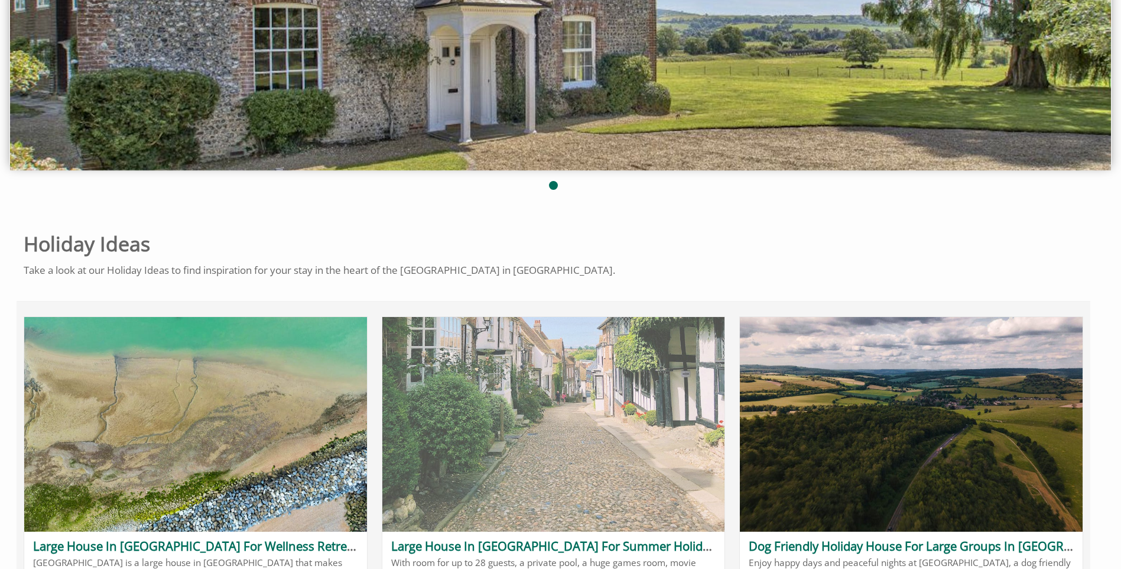
scroll to position [473, 0]
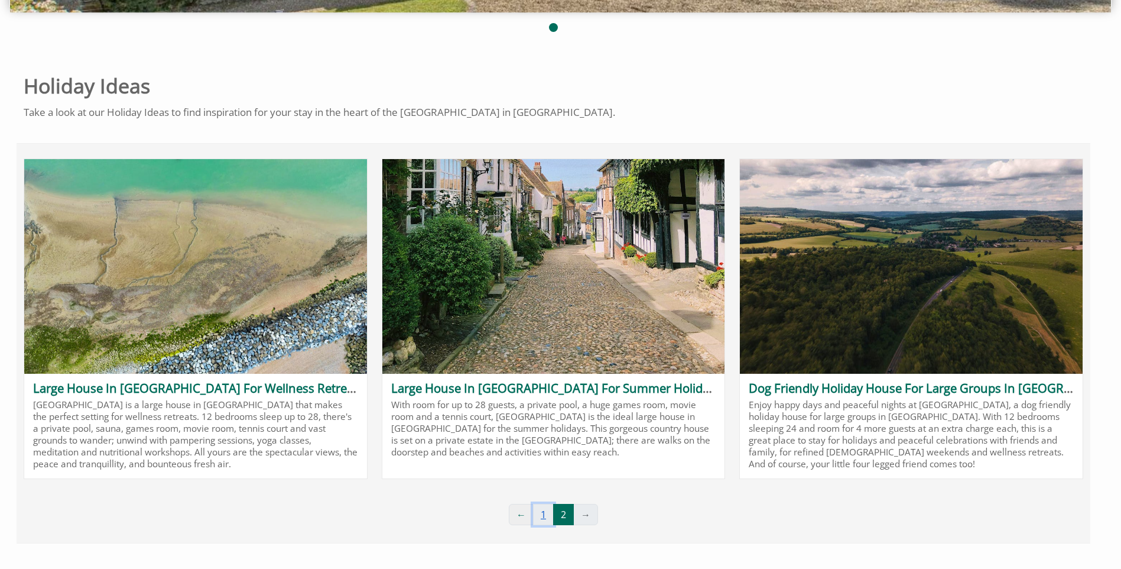
click at [547, 517] on link "1" at bounding box center [543, 514] width 21 height 21
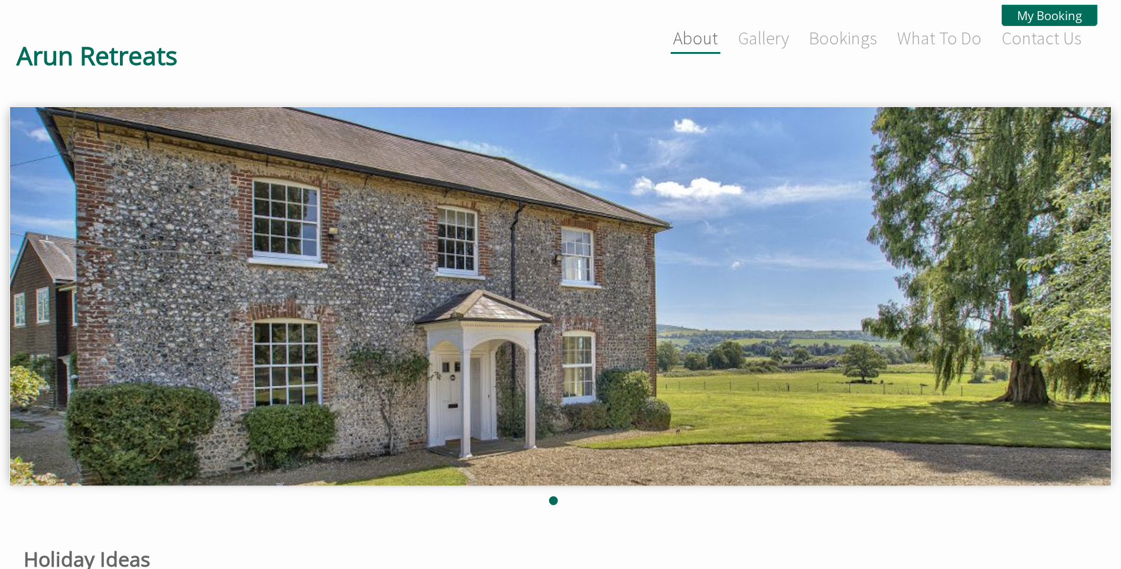
click at [689, 49] on li "About" at bounding box center [696, 39] width 50 height 30
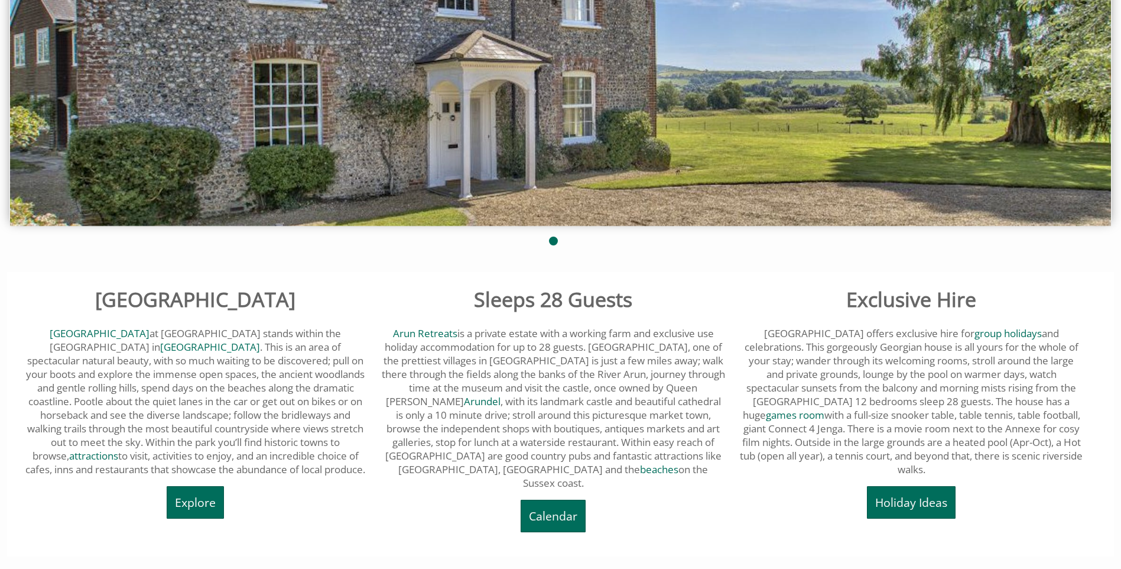
scroll to position [295, 0]
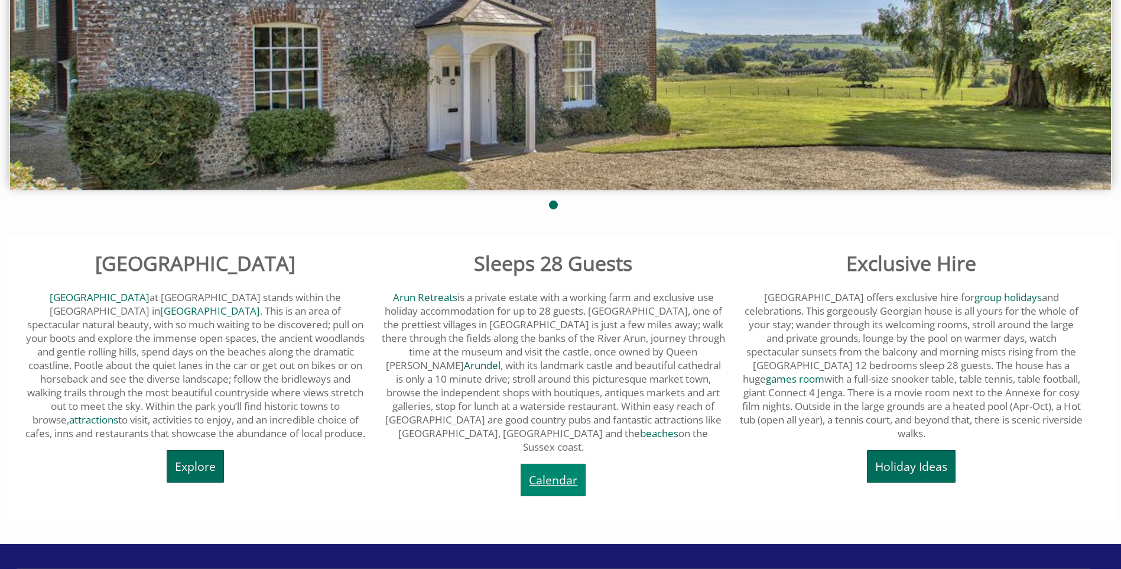
click at [541, 463] on link "Calendar" at bounding box center [553, 479] width 65 height 33
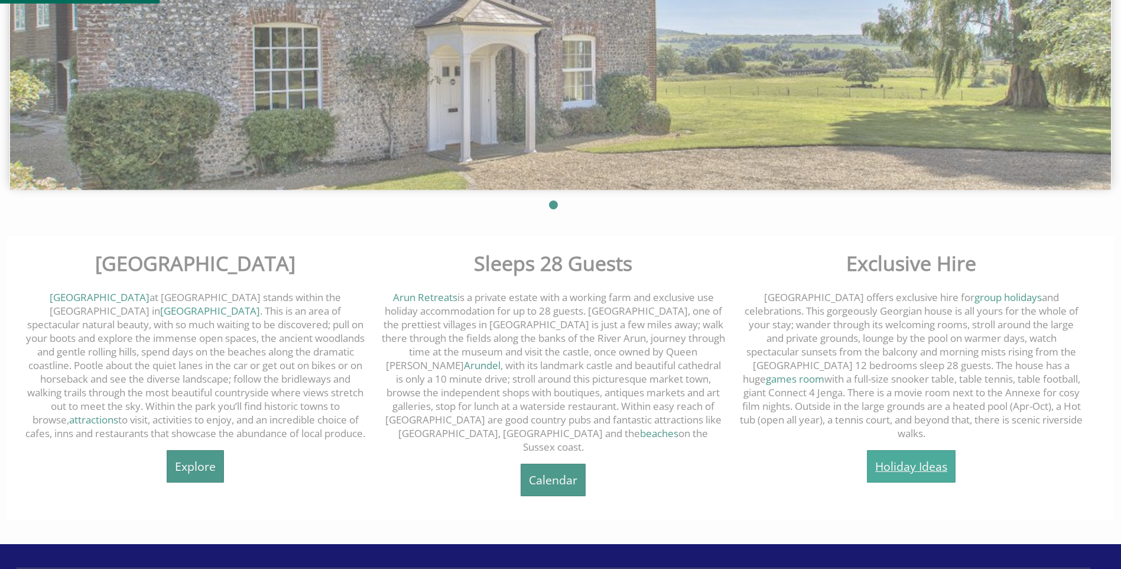
click at [894, 453] on link "Holiday Ideas" at bounding box center [911, 466] width 89 height 33
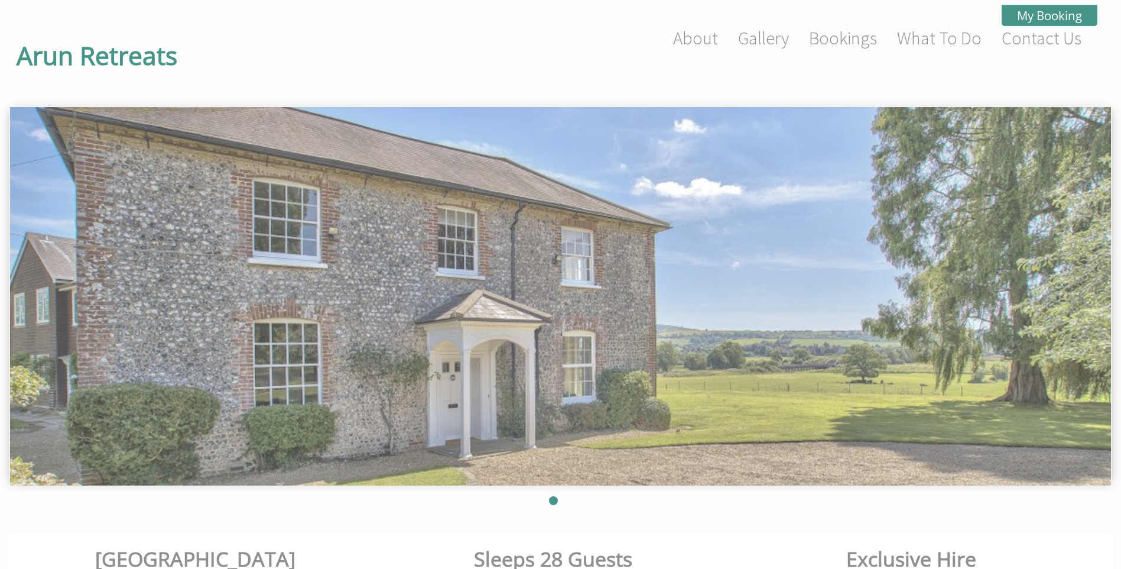
scroll to position [295, 0]
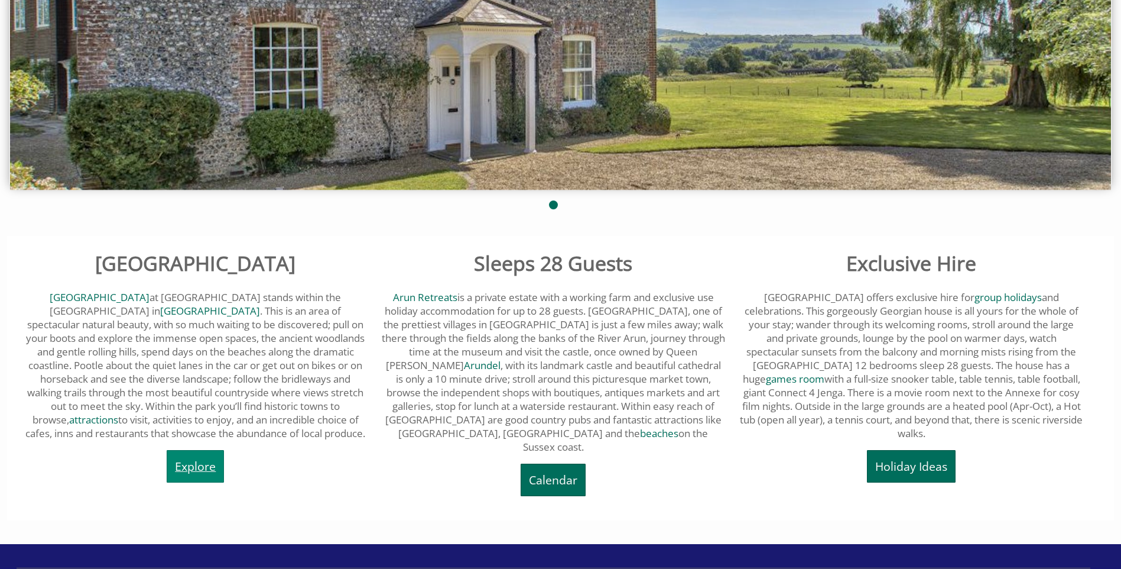
click at [192, 471] on link "Explore" at bounding box center [195, 466] width 57 height 33
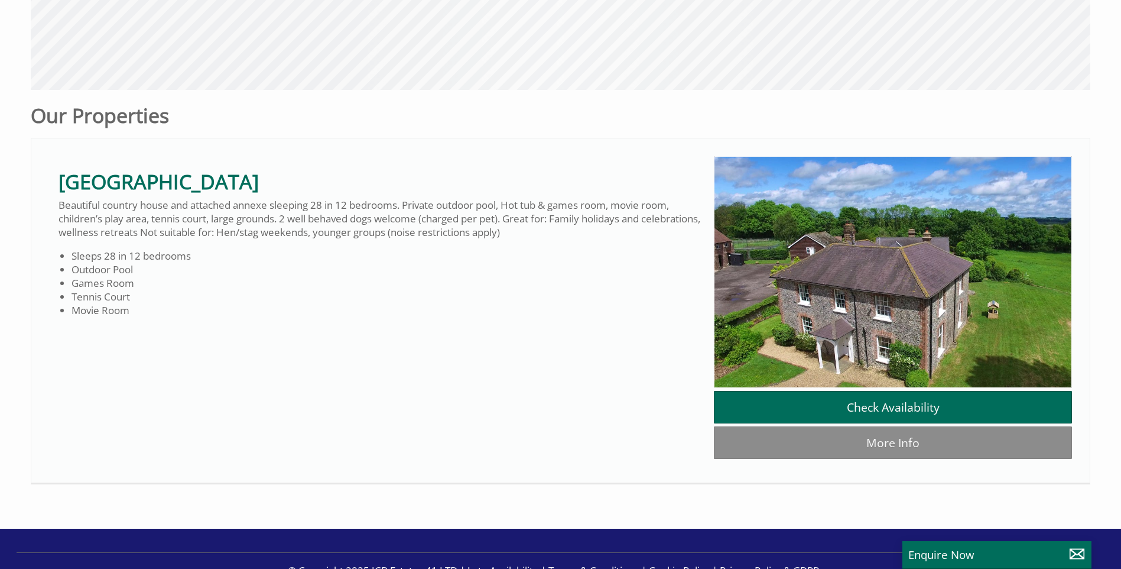
scroll to position [618, 0]
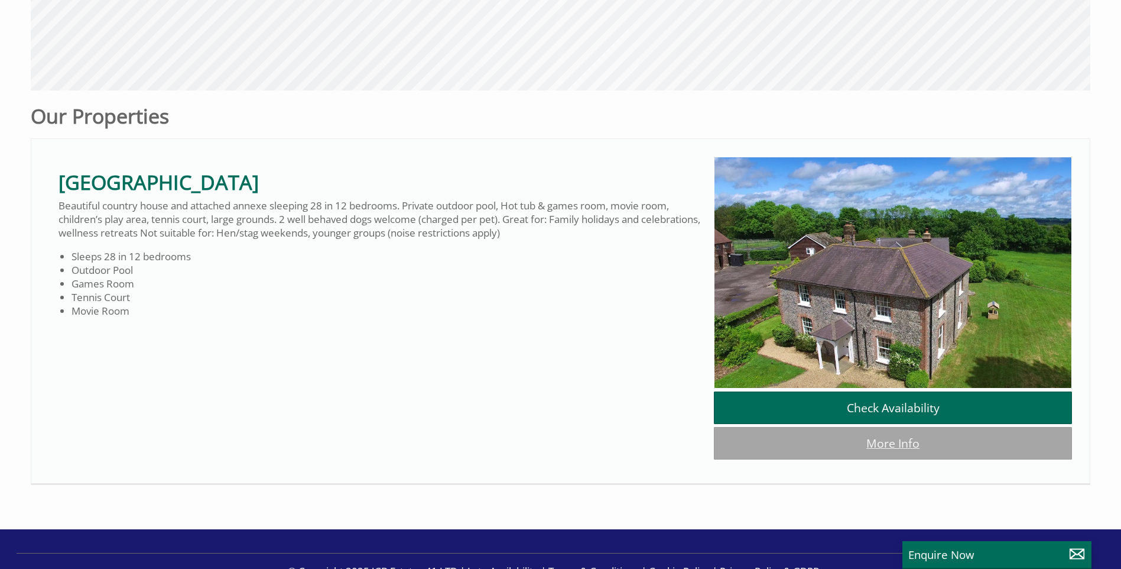
click at [901, 449] on link "More Info" at bounding box center [893, 443] width 358 height 33
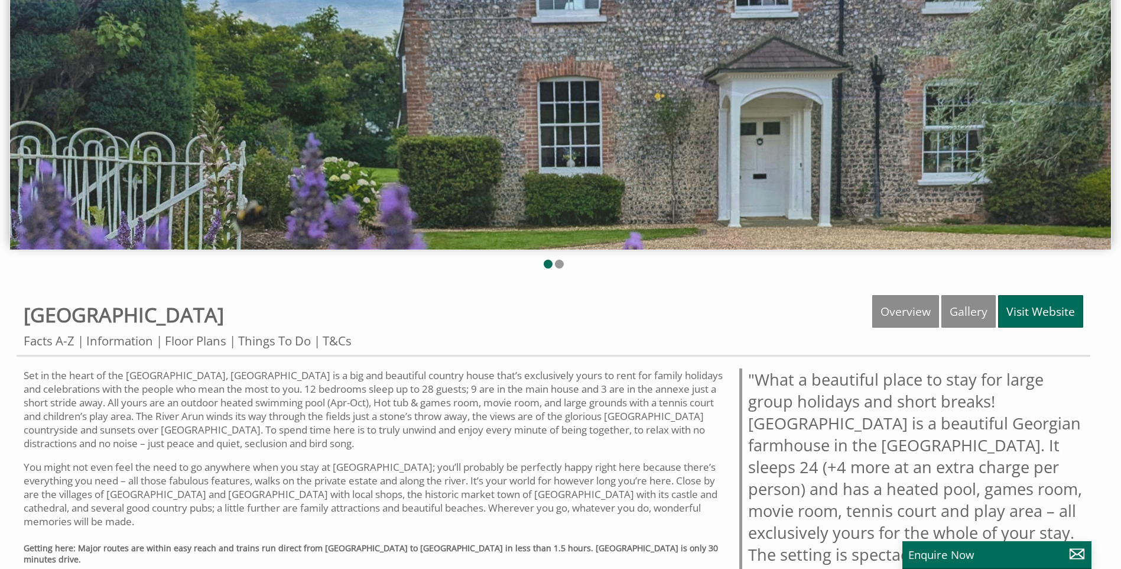
scroll to position [295, 0]
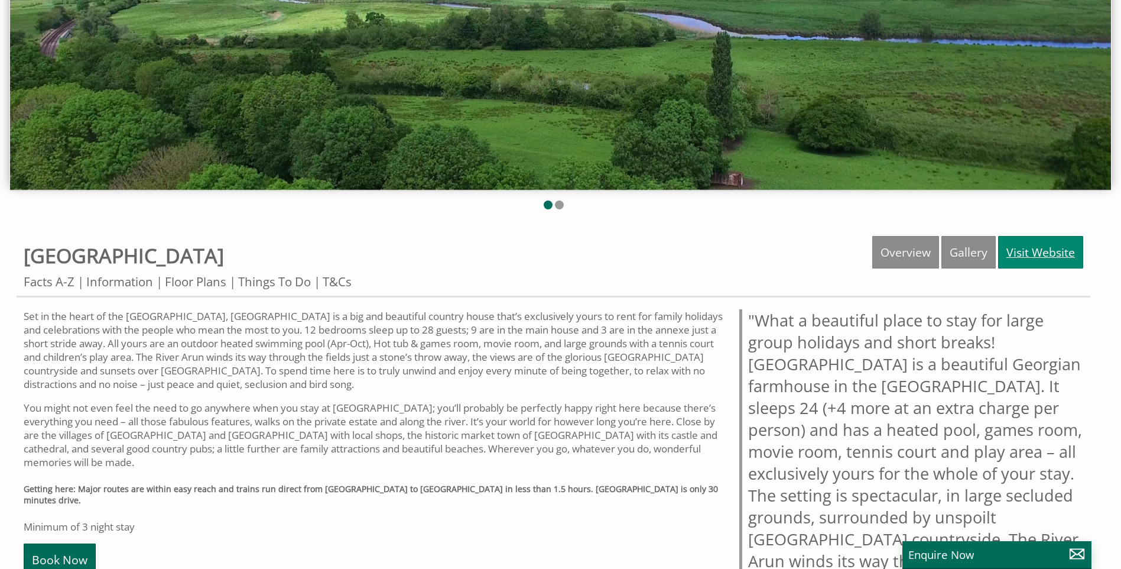
click at [1042, 255] on link "Visit Website" at bounding box center [1040, 252] width 85 height 33
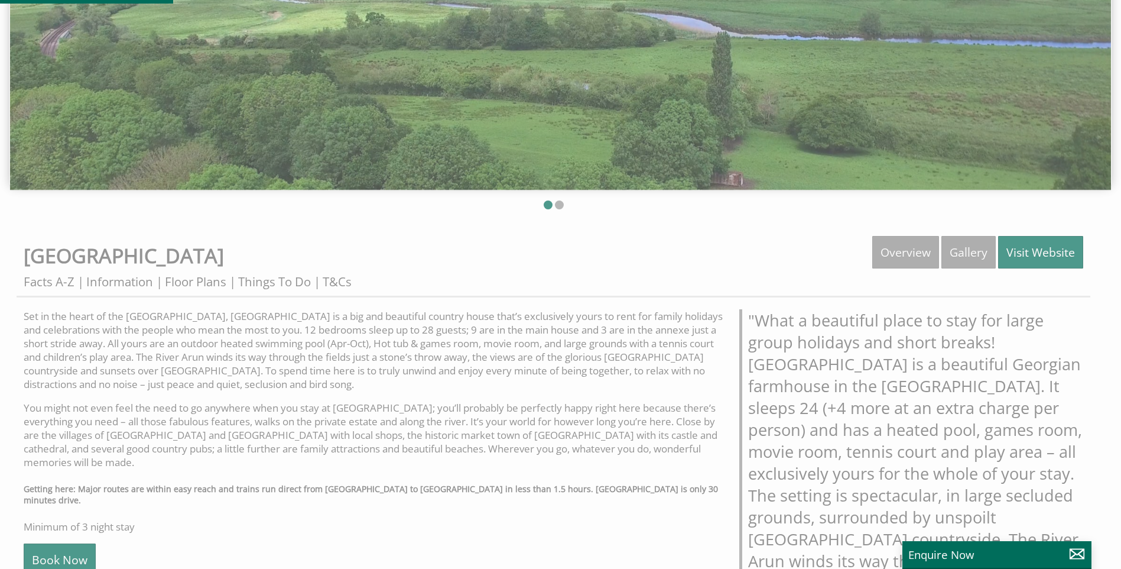
click at [473, 316] on p "Set in the heart of the [GEOGRAPHIC_DATA], [GEOGRAPHIC_DATA] is a big and beaut…" at bounding box center [375, 350] width 702 height 82
click at [479, 316] on p "Set in the heart of the [GEOGRAPHIC_DATA], [GEOGRAPHIC_DATA] is a big and beaut…" at bounding box center [375, 350] width 702 height 82
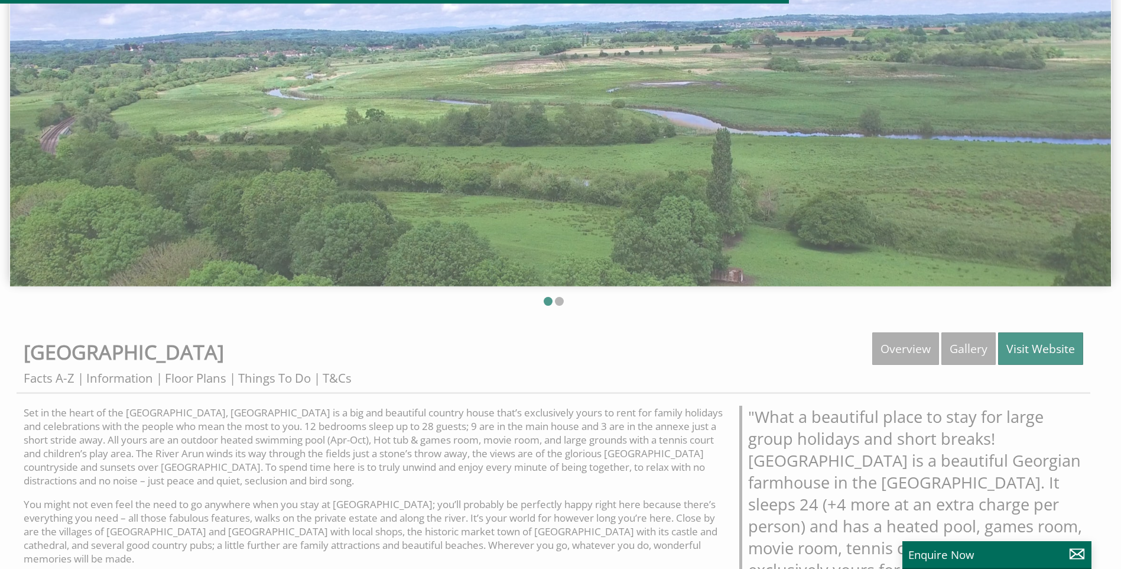
scroll to position [194, 0]
